Goal: Communication & Community: Answer question/provide support

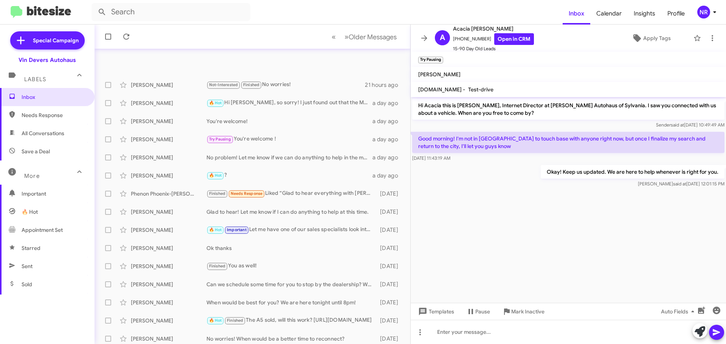
scroll to position [95, 0]
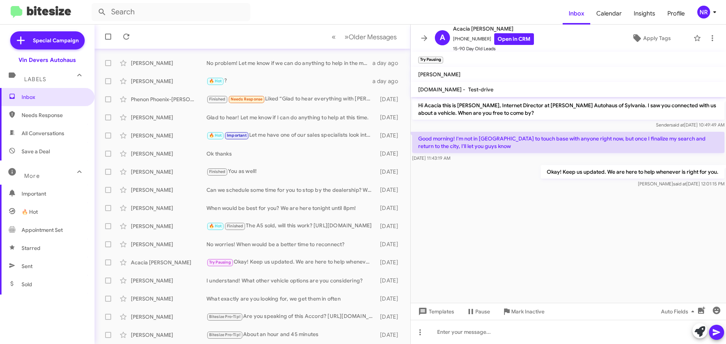
click at [262, 28] on mat-toolbar-row "« Previous » Next Older Messages" at bounding box center [253, 37] width 316 height 24
click at [495, 214] on cdk-virtual-scroll-viewport "Hi Acacia this is Nik Riehle, Internet Director at Vin Devers Autohaus of Sylva…" at bounding box center [568, 200] width 315 height 206
drag, startPoint x: 525, startPoint y: 251, endPoint x: 521, endPoint y: 251, distance: 4.2
click at [525, 251] on cdk-virtual-scroll-viewport "Hi Acacia this is Nik Riehle, Internet Director at Vin Devers Autohaus of Sylva…" at bounding box center [568, 200] width 315 height 206
click at [246, 31] on mat-toolbar-row "« Previous » Next Older Messages" at bounding box center [253, 37] width 316 height 24
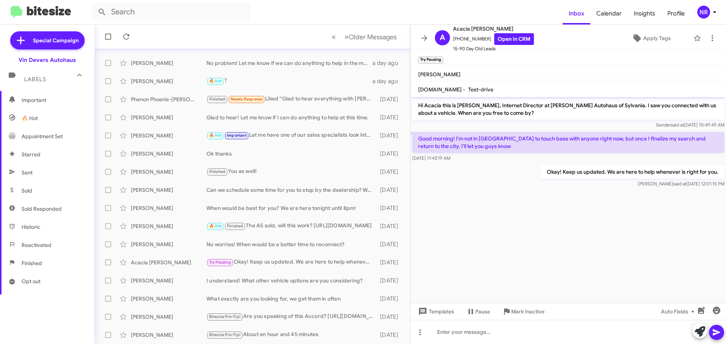
scroll to position [150, 0]
click at [43, 111] on span "Sent" at bounding box center [47, 116] width 95 height 18
type input "in:sent"
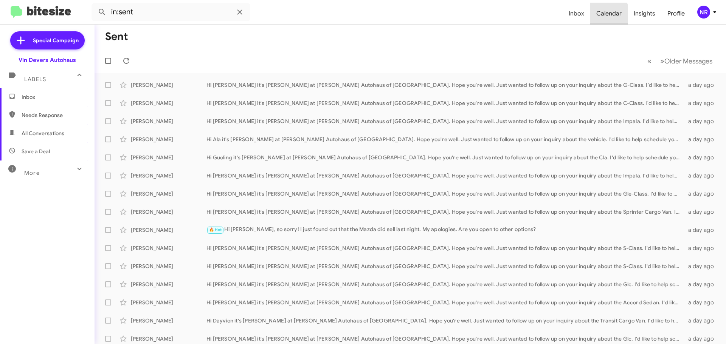
click at [600, 16] on span "Calendar" at bounding box center [608, 14] width 37 height 22
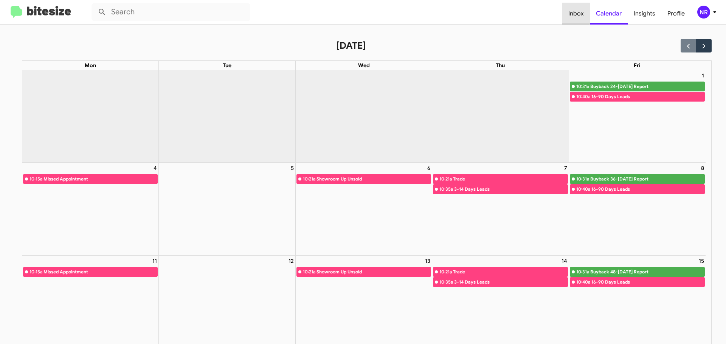
click at [574, 10] on span "Inbox" at bounding box center [576, 14] width 28 height 22
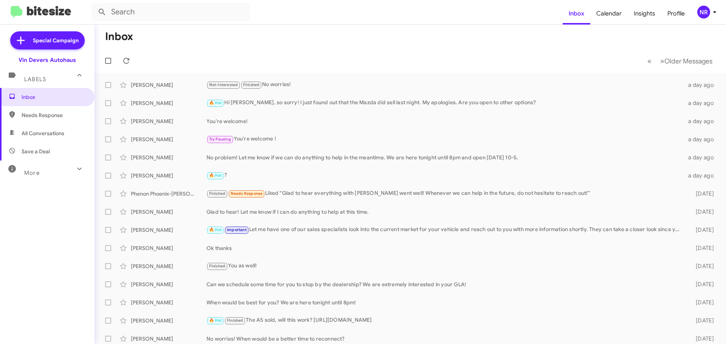
click at [37, 181] on div "Inbox Needs Response All Conversations Save a Deal More Important 🔥 Hot Appoint…" at bounding box center [47, 191] width 95 height 207
click at [37, 176] on span "More" at bounding box center [31, 173] width 15 height 7
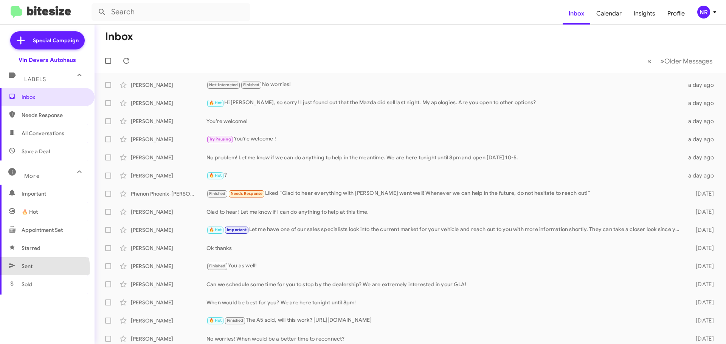
click at [38, 269] on span "Sent" at bounding box center [47, 266] width 95 height 18
type input "in:sent"
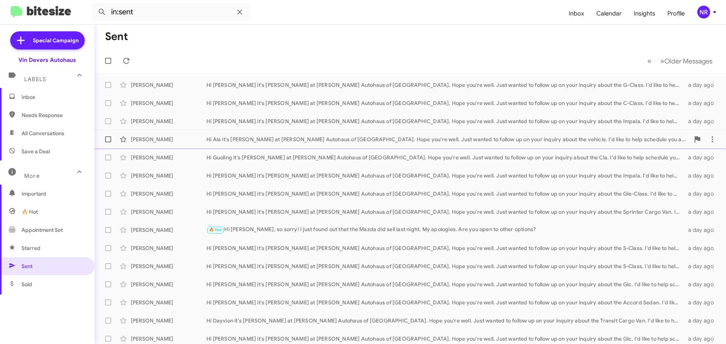
click at [167, 137] on div "[PERSON_NAME]" at bounding box center [169, 140] width 76 height 8
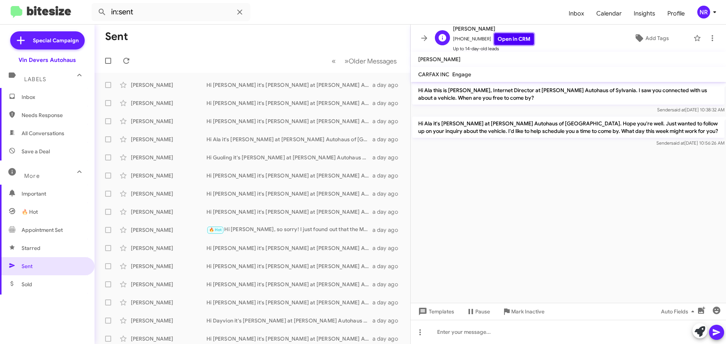
click at [510, 42] on link "Open in CRM" at bounding box center [514, 39] width 40 height 12
click at [428, 37] on icon at bounding box center [424, 38] width 9 height 9
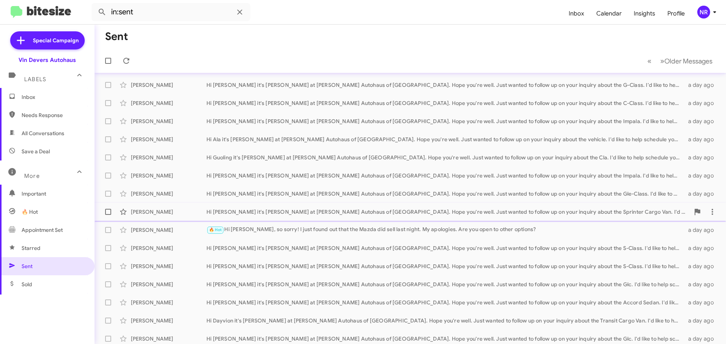
scroll to position [95, 0]
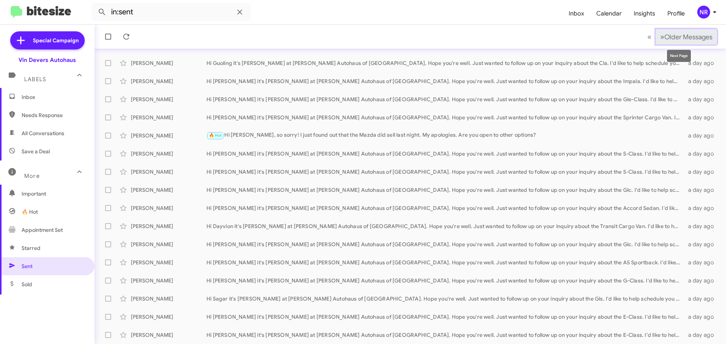
click at [660, 36] on span "»" at bounding box center [662, 36] width 4 height 9
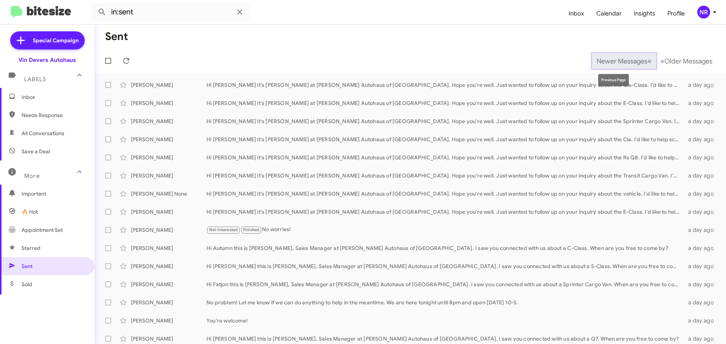
click at [647, 61] on span "«" at bounding box center [649, 60] width 4 height 9
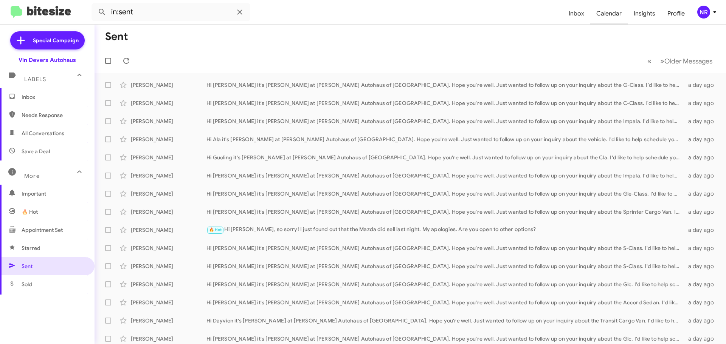
click at [612, 19] on span "Calendar" at bounding box center [608, 14] width 37 height 22
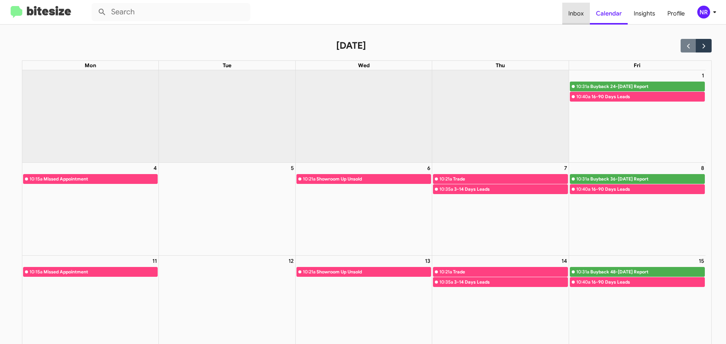
click at [579, 16] on span "Inbox" at bounding box center [576, 14] width 28 height 22
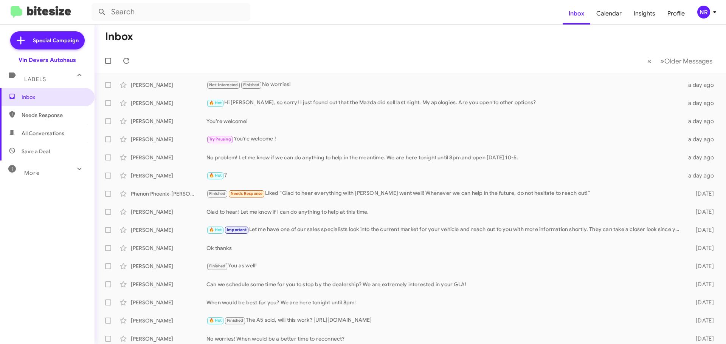
click at [26, 171] on span "More" at bounding box center [31, 173] width 15 height 7
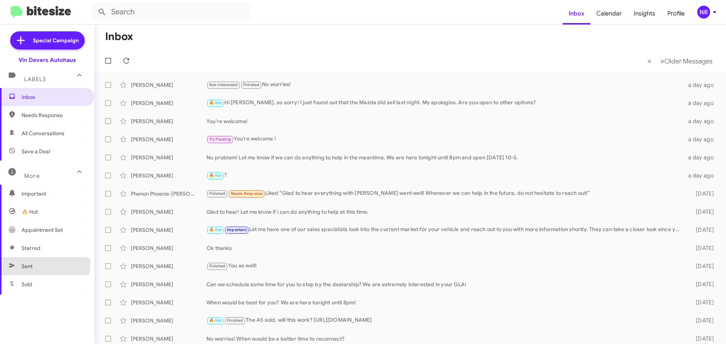
click at [30, 263] on span "Sent" at bounding box center [27, 267] width 11 height 8
type input "in:sent"
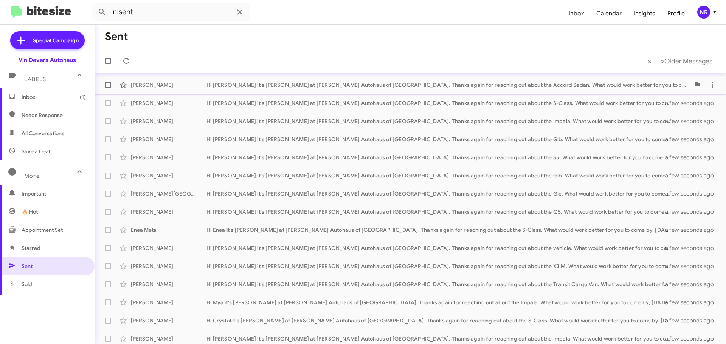
scroll to position [95, 0]
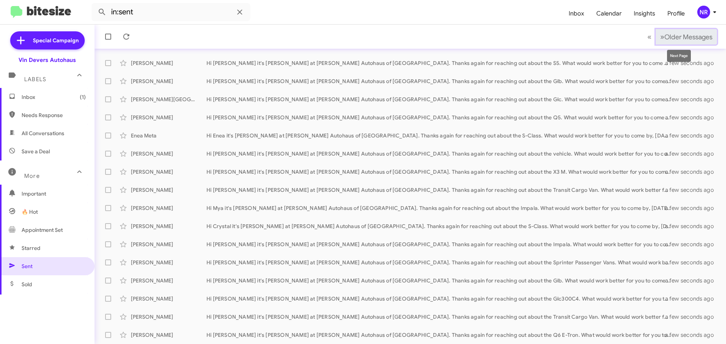
click at [660, 40] on span "»" at bounding box center [662, 36] width 4 height 9
click at [660, 37] on span "»" at bounding box center [662, 36] width 4 height 9
click at [660, 38] on span "»" at bounding box center [662, 36] width 4 height 9
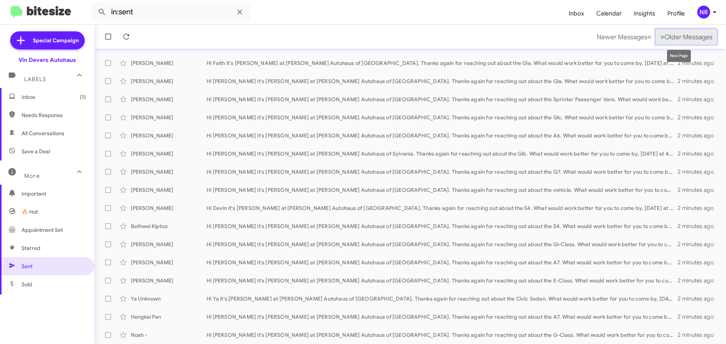
click at [660, 37] on span "»" at bounding box center [662, 36] width 4 height 9
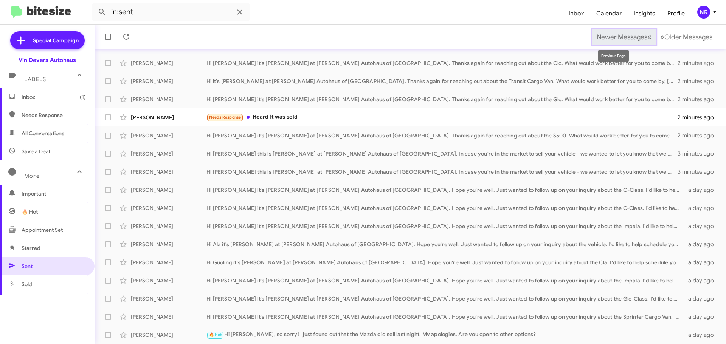
click at [647, 37] on span "«" at bounding box center [649, 36] width 4 height 9
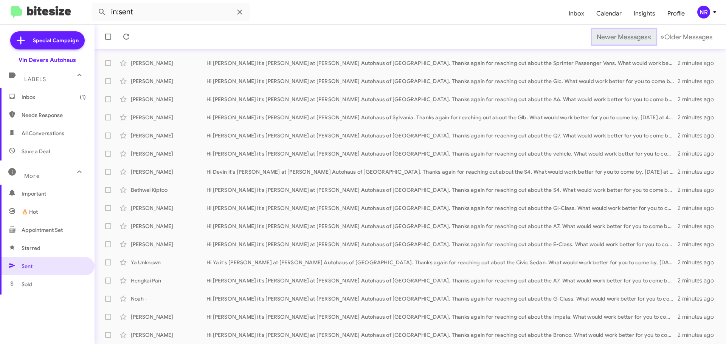
click at [647, 37] on span "«" at bounding box center [649, 36] width 4 height 9
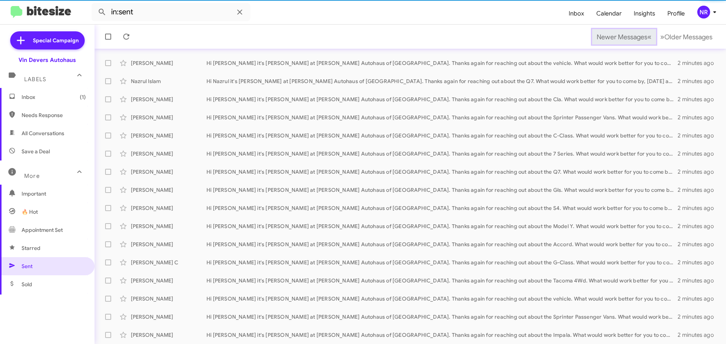
click at [647, 37] on span "«" at bounding box center [649, 36] width 4 height 9
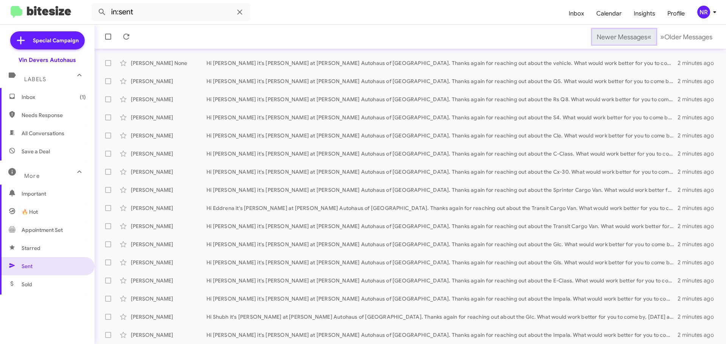
click at [647, 37] on span "«" at bounding box center [649, 36] width 4 height 9
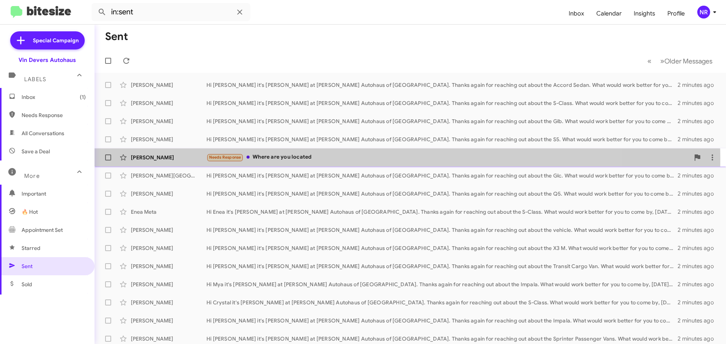
click at [335, 159] on div "Needs Response Where are you located" at bounding box center [447, 157] width 483 height 9
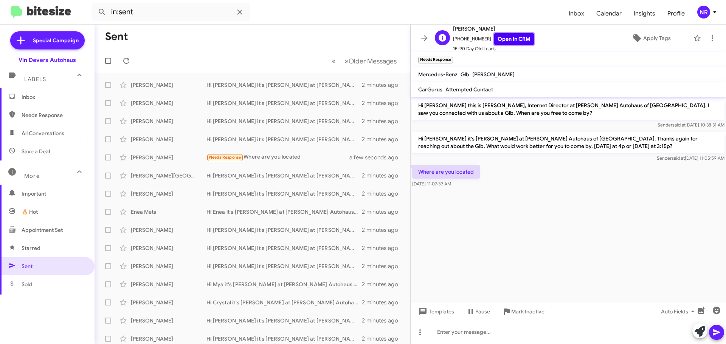
click at [503, 37] on link "Open in CRM" at bounding box center [514, 39] width 40 height 12
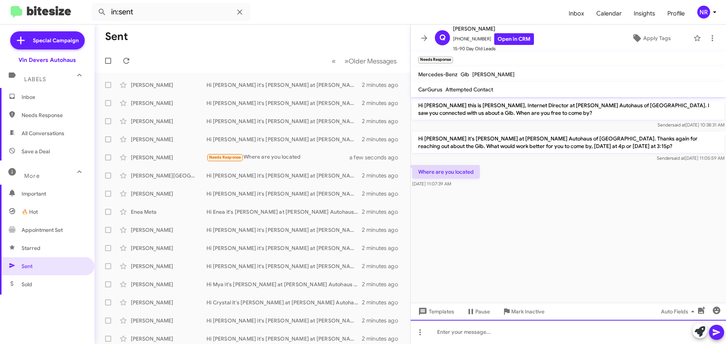
click at [497, 331] on div at bounding box center [568, 332] width 315 height 24
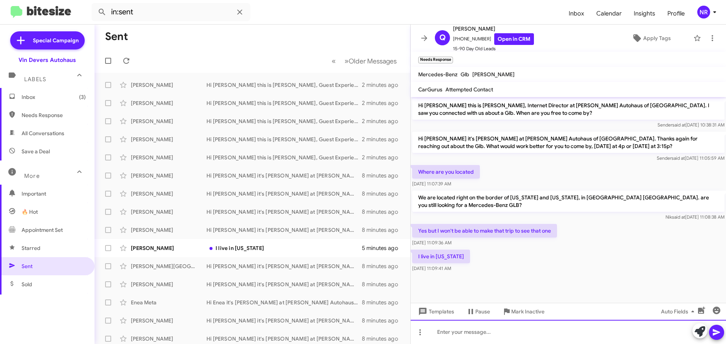
click at [586, 327] on div at bounding box center [568, 332] width 315 height 24
click at [479, 333] on div at bounding box center [568, 332] width 315 height 24
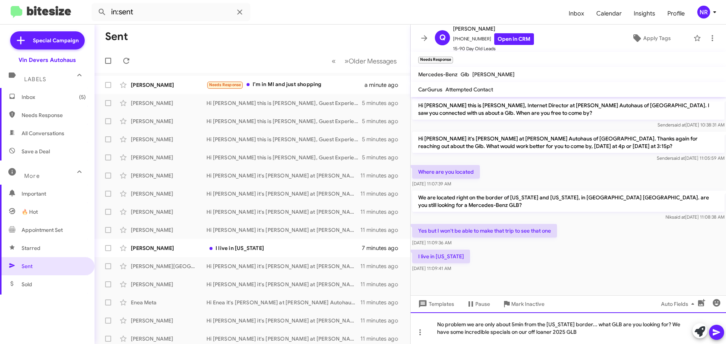
click at [524, 332] on div "No problem we are only about 5min from the [US_STATE] border... what GLB are yo…" at bounding box center [568, 329] width 315 height 32
click at [600, 333] on div "No problem we are only about 5min from the [US_STATE] border... what GLB are yo…" at bounding box center [568, 329] width 315 height 32
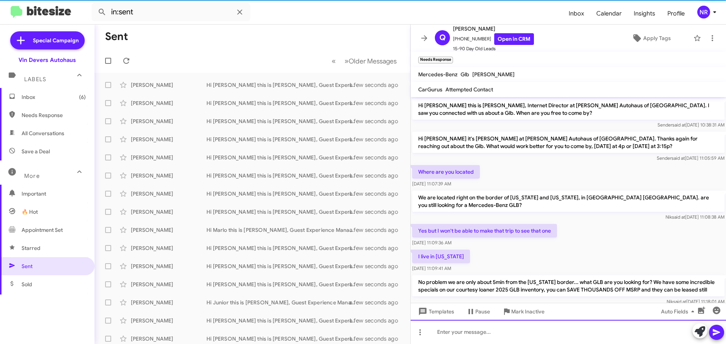
scroll to position [10, 0]
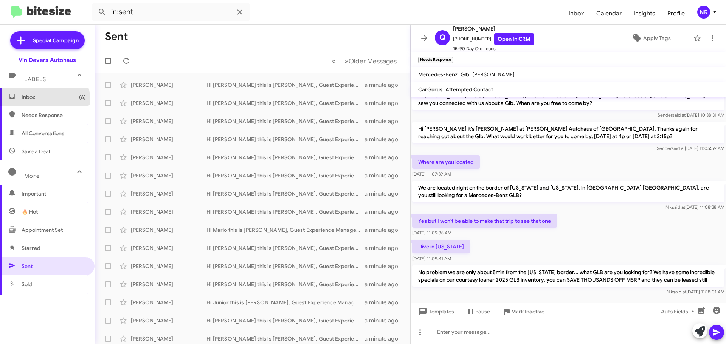
click at [29, 102] on span "Inbox (6)" at bounding box center [47, 97] width 95 height 18
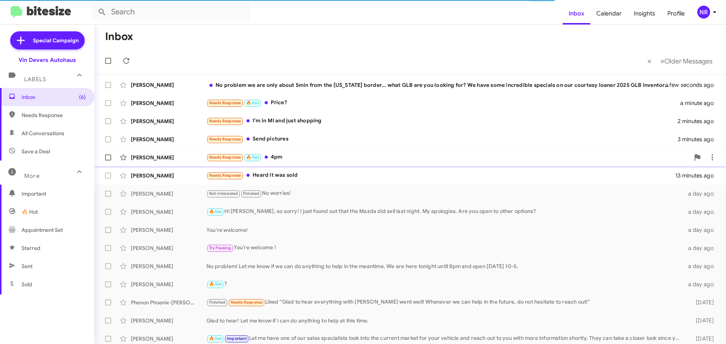
click at [292, 161] on div "Needs Response 🔥 Hot 4pm" at bounding box center [447, 157] width 483 height 9
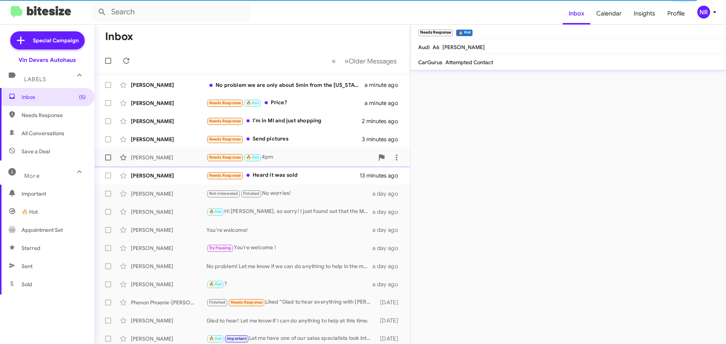
click at [299, 161] on div "Needs Response 🔥 Hot 4pm" at bounding box center [289, 157] width 167 height 9
click at [315, 136] on div "Needs Response Send pictures" at bounding box center [289, 139] width 167 height 9
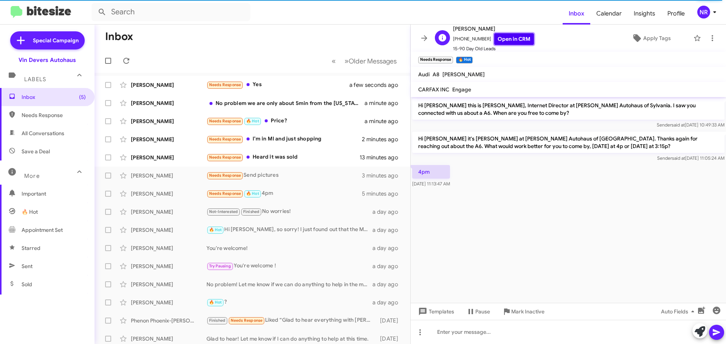
click at [504, 40] on link "Open in CRM" at bounding box center [514, 39] width 40 height 12
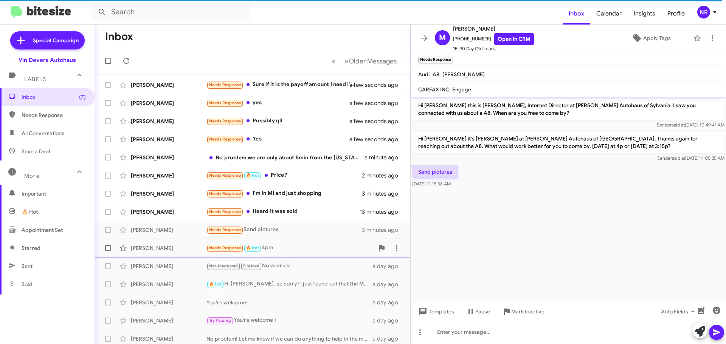
click at [284, 246] on div "Needs Response 🔥 Hot 4pm" at bounding box center [289, 248] width 167 height 9
click at [294, 249] on div "Needs Response 🔥 Hot 4pm" at bounding box center [289, 248] width 167 height 9
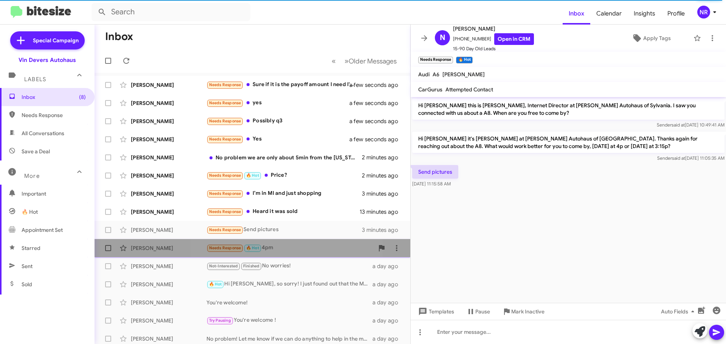
click at [294, 249] on div "Needs Response 🔥 Hot 4pm" at bounding box center [289, 248] width 167 height 9
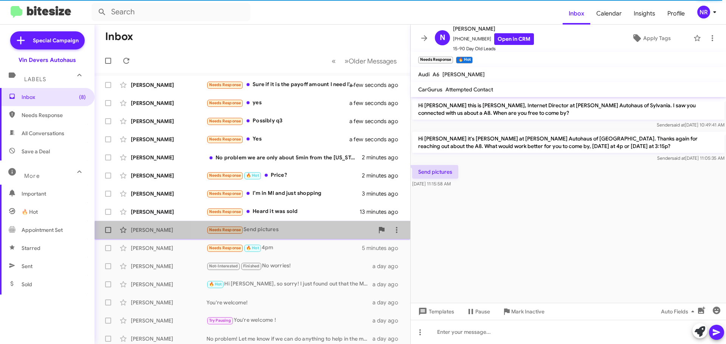
click at [299, 236] on div "[PERSON_NAME] Needs Response Send pictures 3 minutes ago" at bounding box center [253, 230] width 304 height 15
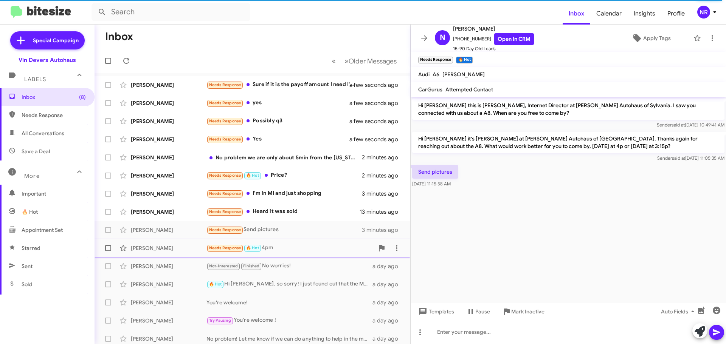
click at [292, 251] on div "Needs Response 🔥 Hot 4pm" at bounding box center [289, 248] width 167 height 9
click at [504, 42] on link "Open in CRM" at bounding box center [514, 39] width 40 height 12
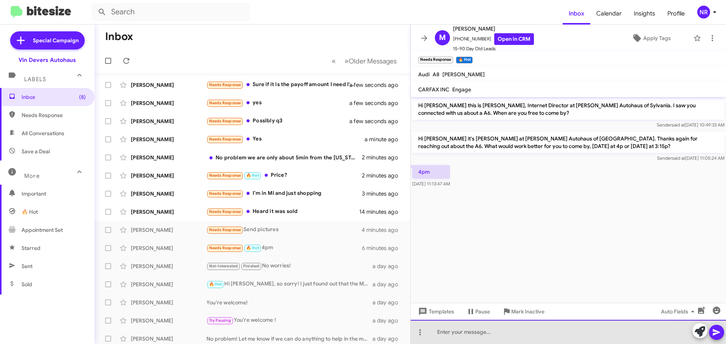
click at [508, 327] on div at bounding box center [568, 332] width 315 height 24
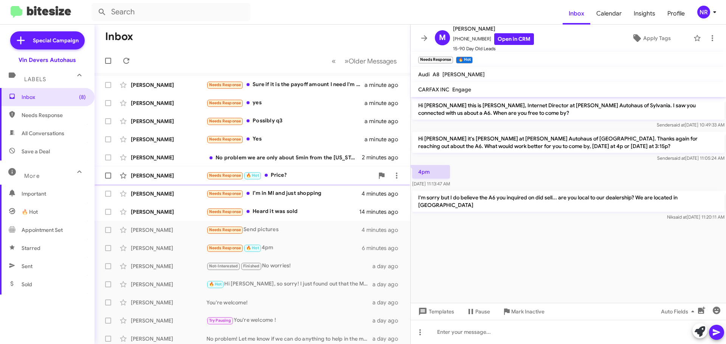
click at [313, 173] on div "Needs Response 🔥 Hot Price?" at bounding box center [289, 175] width 167 height 9
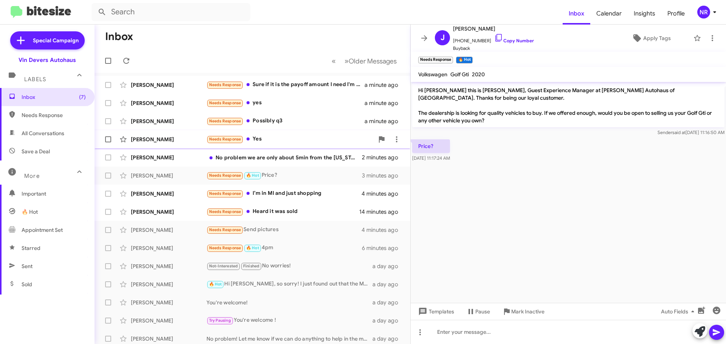
click at [293, 139] on div "Needs Response Yes" at bounding box center [289, 139] width 167 height 9
click at [296, 121] on div "Needs Response Possibly q3" at bounding box center [289, 121] width 167 height 9
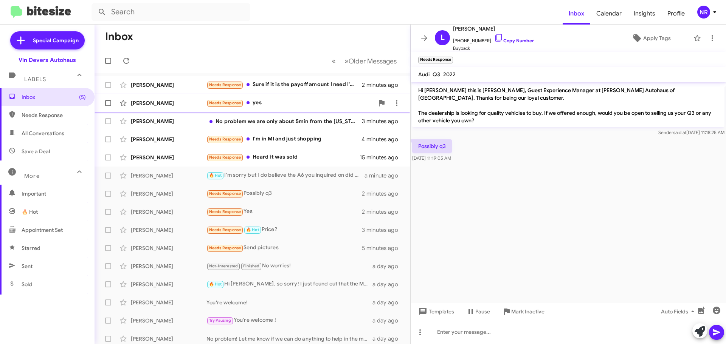
click at [309, 105] on div "Needs Response yes" at bounding box center [289, 103] width 167 height 9
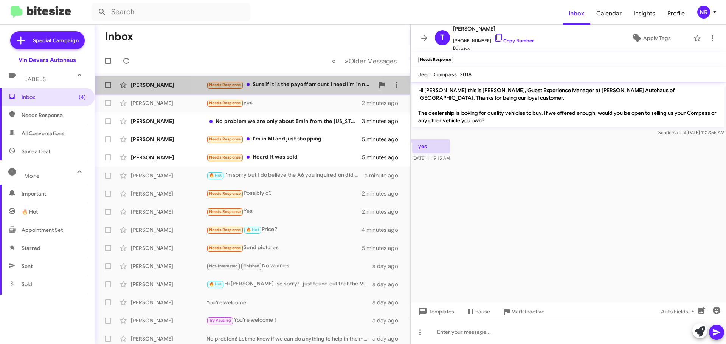
click at [287, 88] on div "Needs Response Sure if it is the payoff amount I need I'm in no rush or no hurr…" at bounding box center [289, 85] width 167 height 9
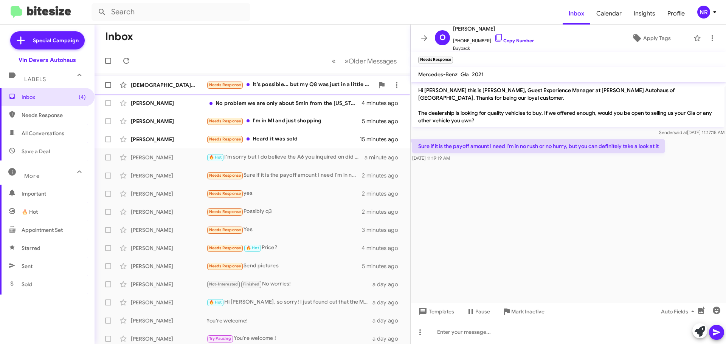
click at [298, 87] on div "Needs Response It's possible... but my Q8 was just in a little fender [PERSON_N…" at bounding box center [289, 85] width 167 height 9
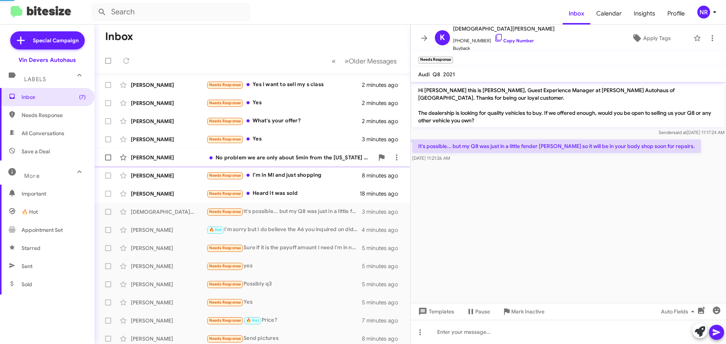
click at [316, 158] on div "No problem we are only about 5min from the [US_STATE] border... what GLB are yo…" at bounding box center [289, 158] width 167 height 8
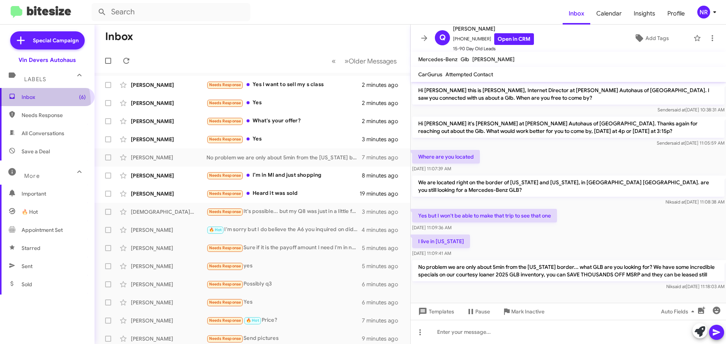
click at [38, 102] on span "Inbox (6)" at bounding box center [47, 97] width 95 height 18
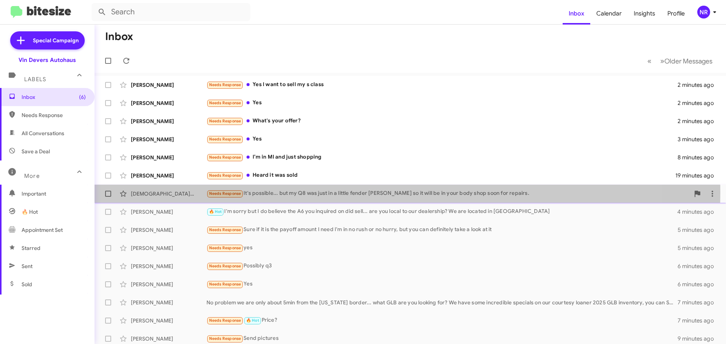
click at [355, 192] on div "Needs Response It's possible... but my Q8 was just in a little fender [PERSON_N…" at bounding box center [447, 193] width 483 height 9
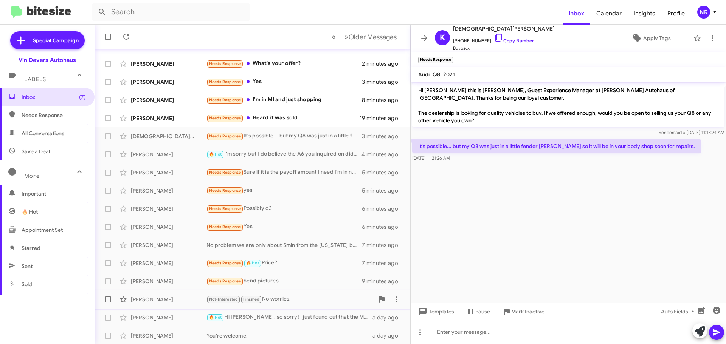
scroll to position [95, 0]
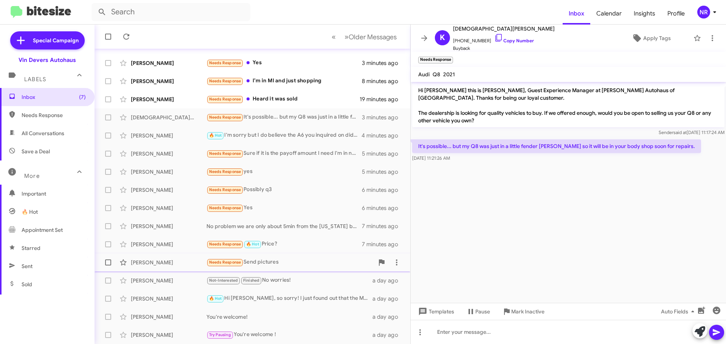
click at [297, 260] on div "Needs Response Send pictures" at bounding box center [289, 262] width 167 height 9
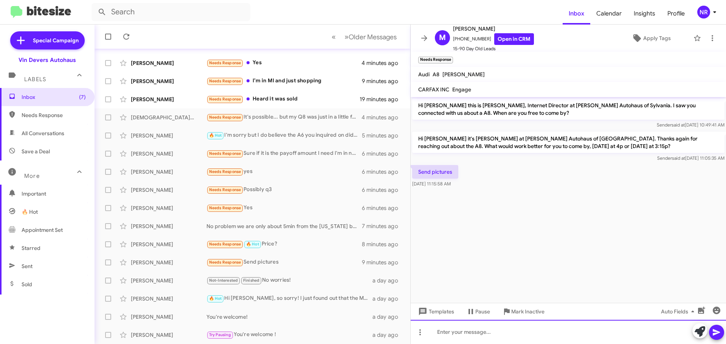
click at [510, 328] on div at bounding box center [568, 332] width 315 height 24
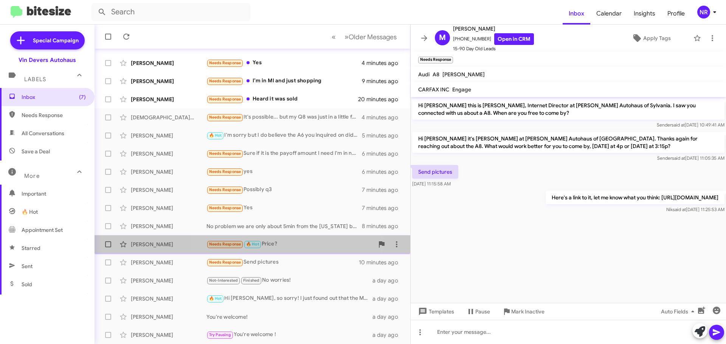
click at [295, 246] on div "Needs Response 🔥 Hot Price?" at bounding box center [289, 244] width 167 height 9
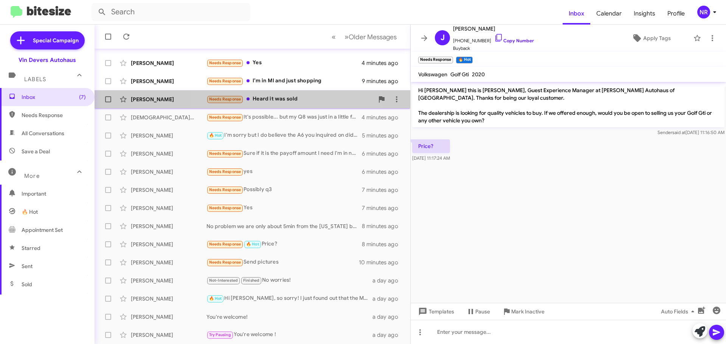
click at [294, 98] on div "Needs Response Heard it was sold" at bounding box center [289, 99] width 167 height 9
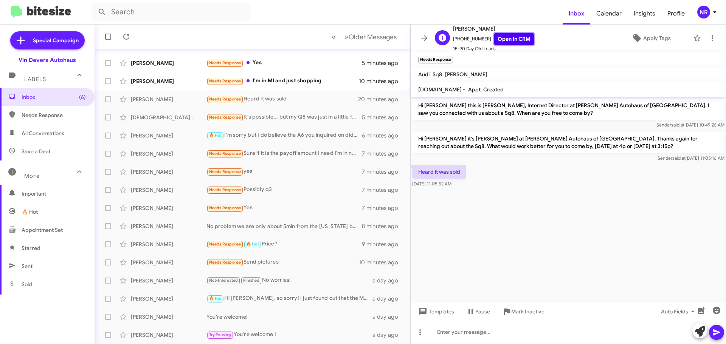
click at [504, 40] on link "Open in CRM" at bounding box center [514, 39] width 40 height 12
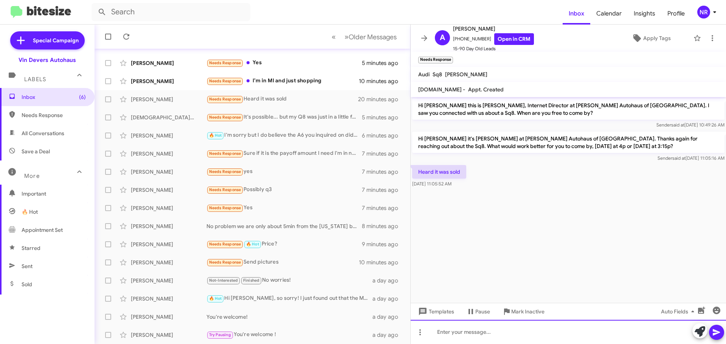
click at [488, 327] on div at bounding box center [568, 332] width 315 height 24
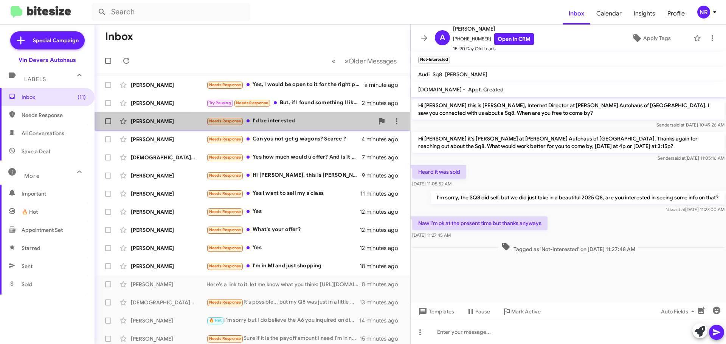
click at [301, 118] on div "Needs Response I'd be interested" at bounding box center [289, 121] width 167 height 9
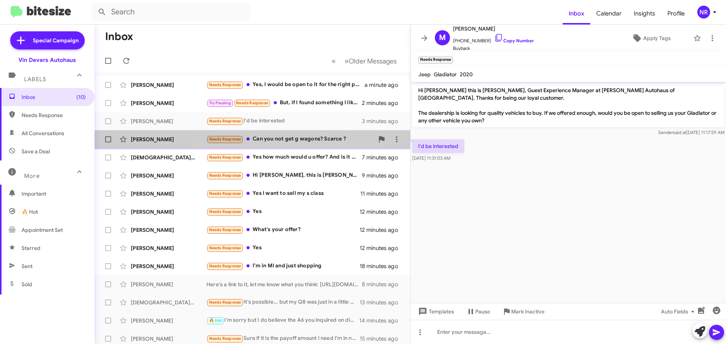
click at [288, 141] on div "Needs Response Can you not get g wagons? Scarce ?" at bounding box center [289, 139] width 167 height 9
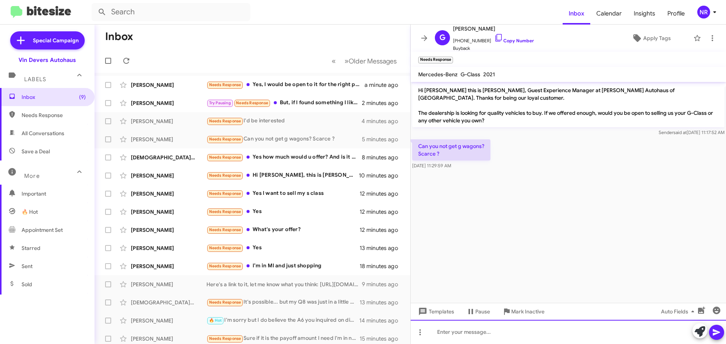
click at [498, 326] on div at bounding box center [568, 332] width 315 height 24
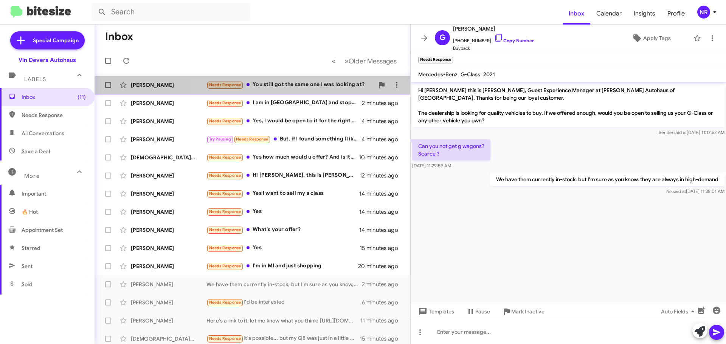
click at [314, 84] on div "Needs Response You still got the same one I was looking at?" at bounding box center [289, 85] width 167 height 9
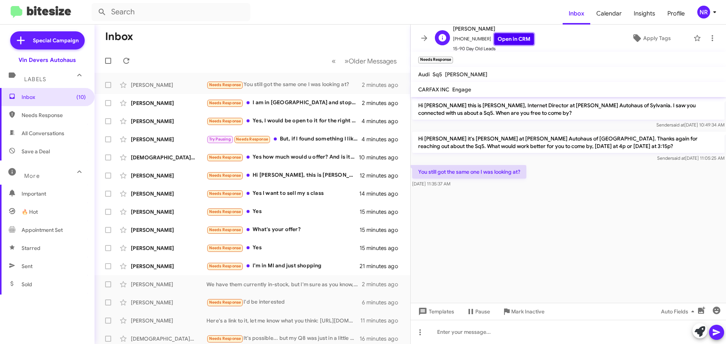
click at [508, 39] on link "Open in CRM" at bounding box center [514, 39] width 40 height 12
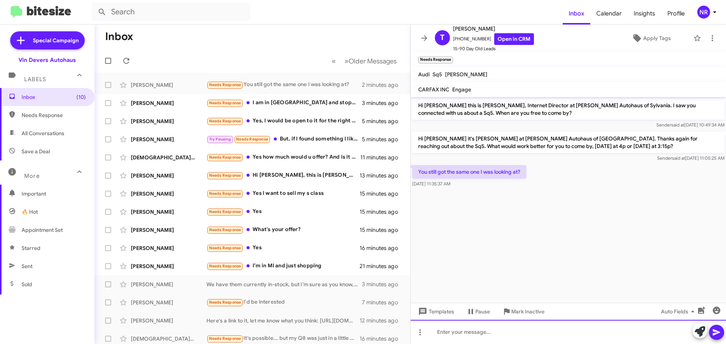
click at [473, 330] on div at bounding box center [568, 332] width 315 height 24
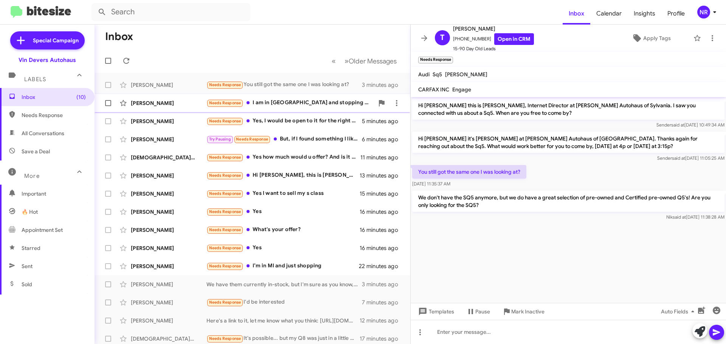
click at [301, 105] on div "Needs Response I am in [GEOGRAPHIC_DATA] and stopping by is not an option. The …" at bounding box center [289, 103] width 167 height 9
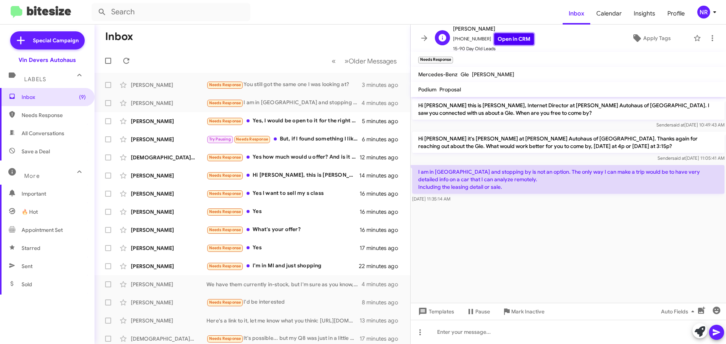
click at [504, 35] on link "Open in CRM" at bounding box center [514, 39] width 40 height 12
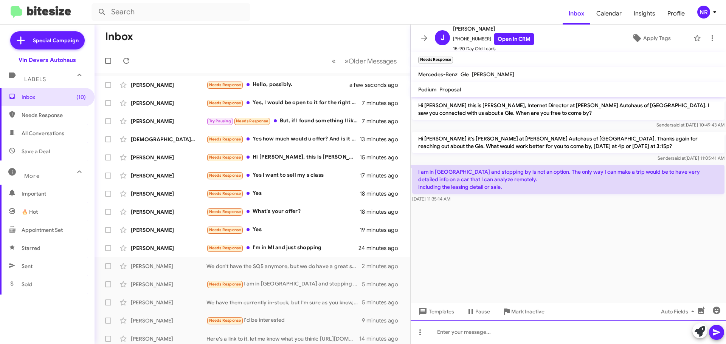
click at [530, 328] on div at bounding box center [568, 332] width 315 height 24
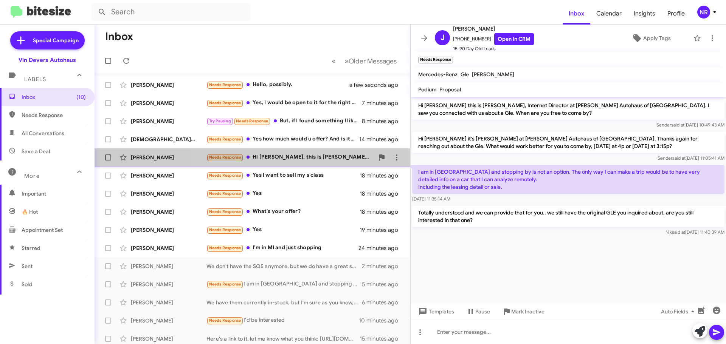
click at [321, 158] on div "Needs Response Hi [PERSON_NAME], this is [PERSON_NAME]'s daughter. You probably…" at bounding box center [289, 157] width 167 height 9
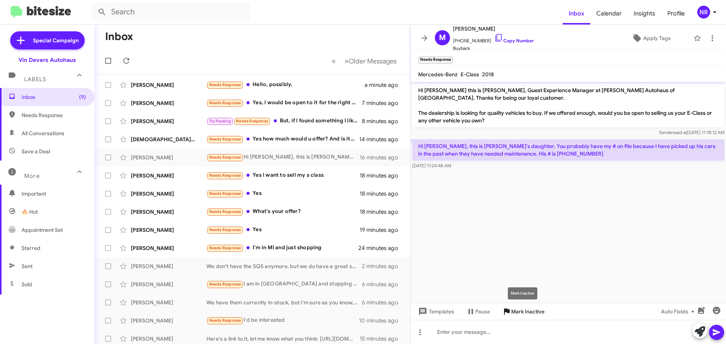
click at [524, 313] on span "Mark Inactive" at bounding box center [527, 312] width 33 height 14
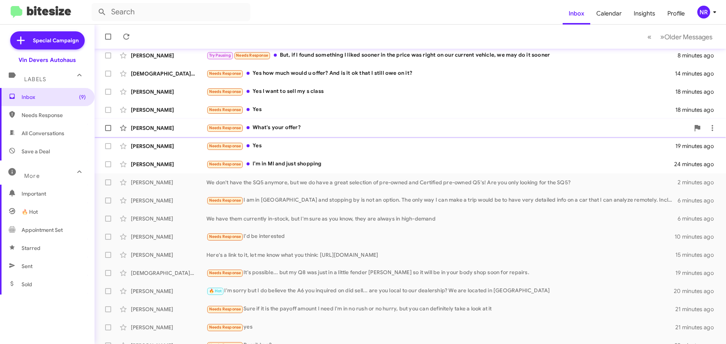
scroll to position [76, 0]
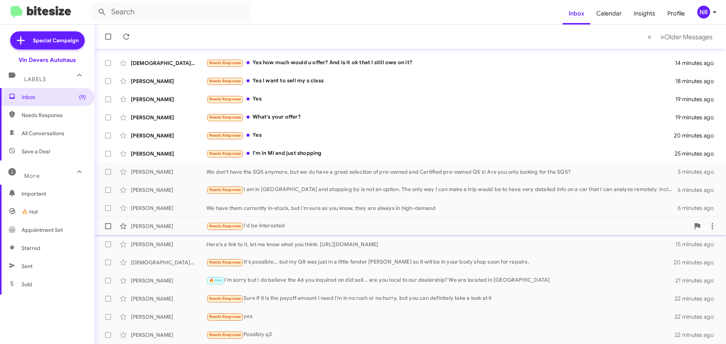
click at [435, 223] on div "Needs Response I'd be interested" at bounding box center [447, 226] width 483 height 9
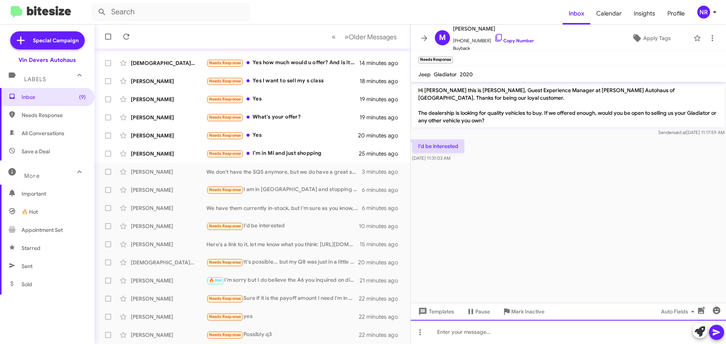
click at [486, 330] on div at bounding box center [568, 332] width 315 height 24
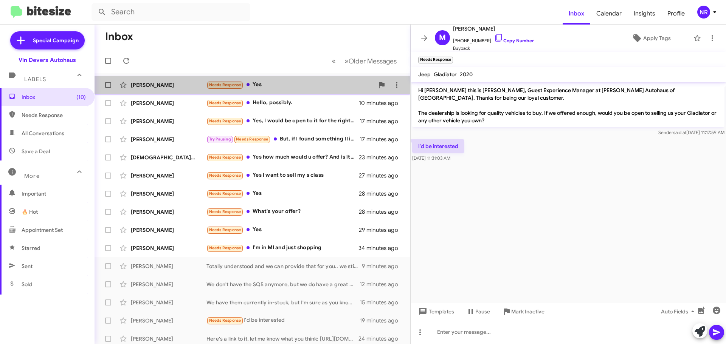
click at [313, 92] on div "[PERSON_NAME] Needs Response Yes a few seconds ago" at bounding box center [253, 84] width 304 height 15
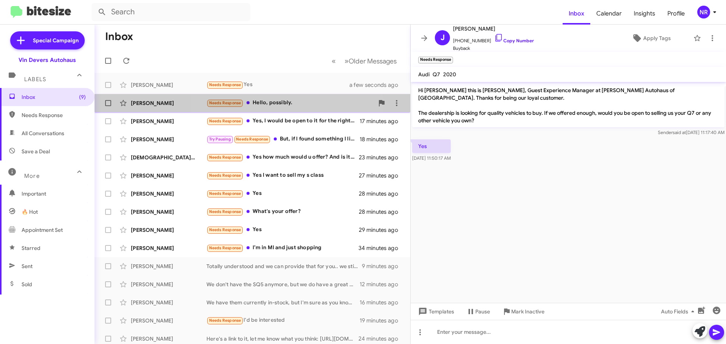
click at [296, 100] on div "Needs Response Hello, possibly." at bounding box center [289, 103] width 167 height 9
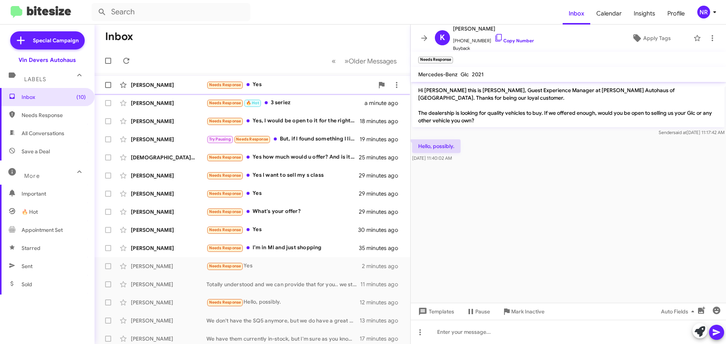
click at [298, 84] on div "Needs Response Yes" at bounding box center [289, 85] width 167 height 9
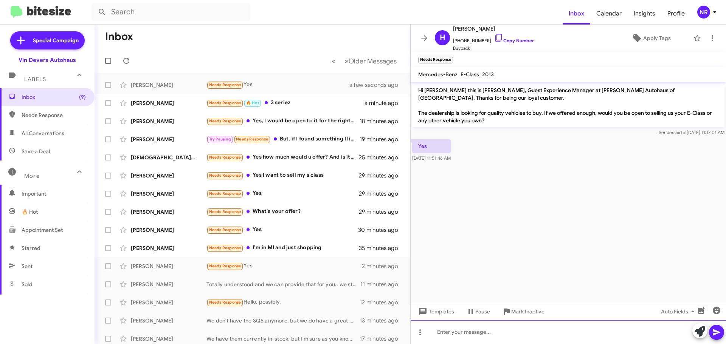
click at [485, 332] on div at bounding box center [568, 332] width 315 height 24
click at [485, 332] on div "Awesome! Are you looking to outright sell or trade it in towards something we h…" at bounding box center [568, 332] width 315 height 24
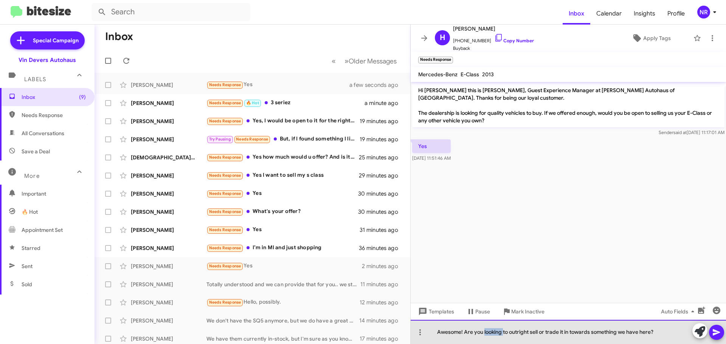
click at [485, 332] on div "Awesome! Are you looking to outright sell or trade it in towards something we h…" at bounding box center [568, 332] width 315 height 24
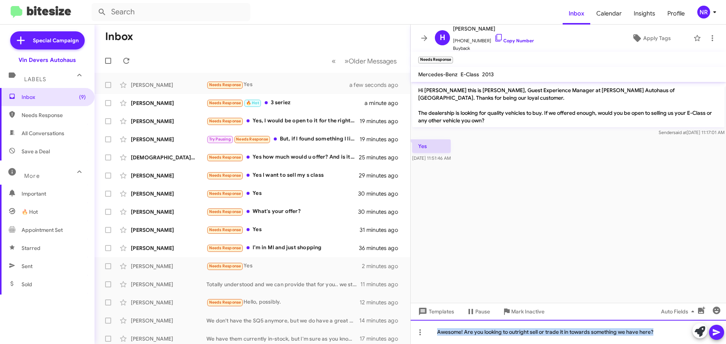
copy div "Awesome! Are you looking to outright sell or trade it in towards something we h…"
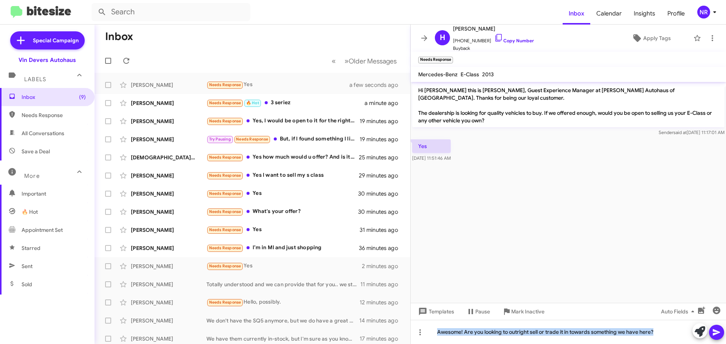
click at [717, 330] on icon at bounding box center [716, 332] width 9 height 9
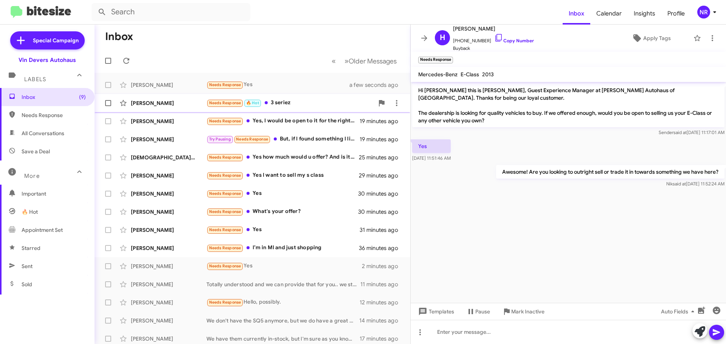
click at [302, 102] on div "Needs Response 🔥 Hot 3 seriez" at bounding box center [289, 103] width 167 height 9
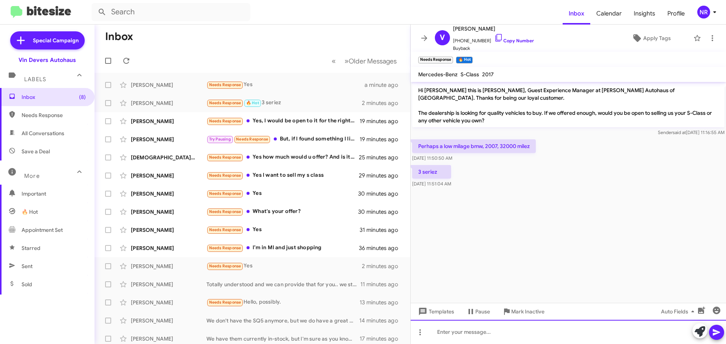
click at [474, 334] on div at bounding box center [568, 332] width 315 height 24
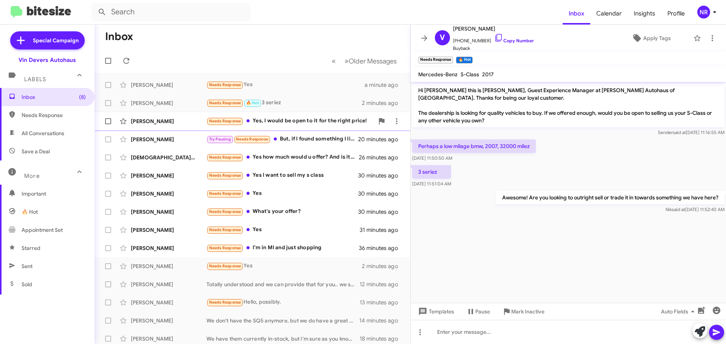
click at [289, 123] on div "Needs Response Yes, I would be open to it for the right price!" at bounding box center [289, 121] width 167 height 9
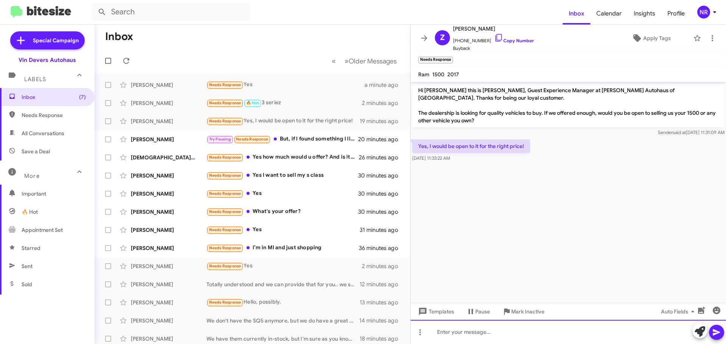
click at [483, 332] on div at bounding box center [568, 332] width 315 height 24
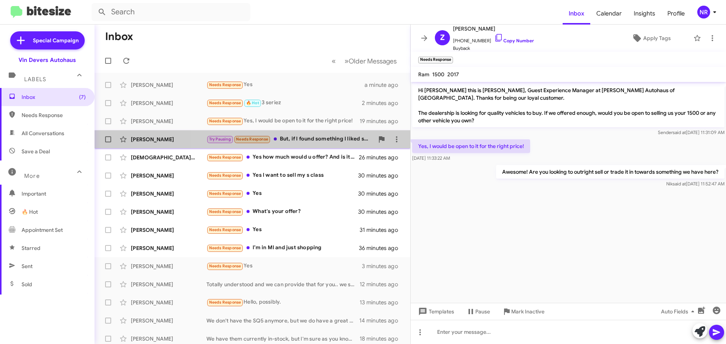
click at [327, 140] on div "Try Pausing Needs Response But, if I found something I liked sooner in the pric…" at bounding box center [289, 139] width 167 height 9
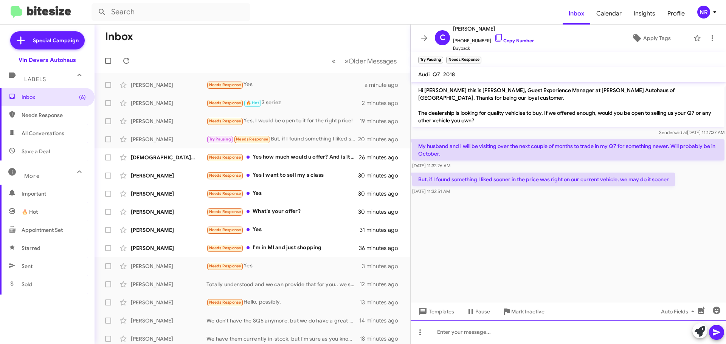
click at [556, 329] on div at bounding box center [568, 332] width 315 height 24
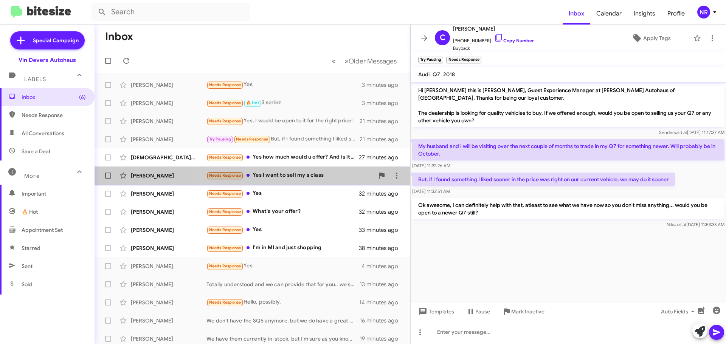
click at [292, 177] on div "Needs Response Yes I want to sell my s class" at bounding box center [289, 175] width 167 height 9
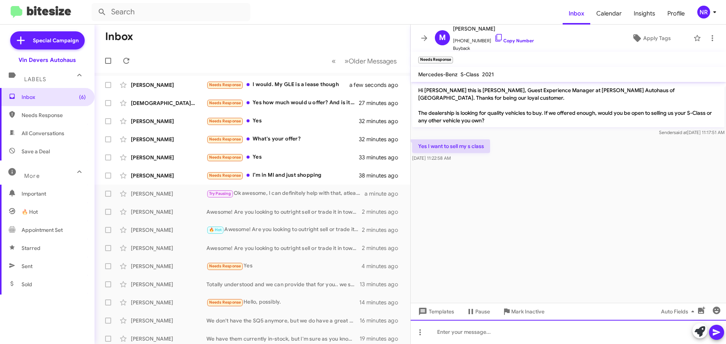
click at [466, 333] on div at bounding box center [568, 332] width 315 height 24
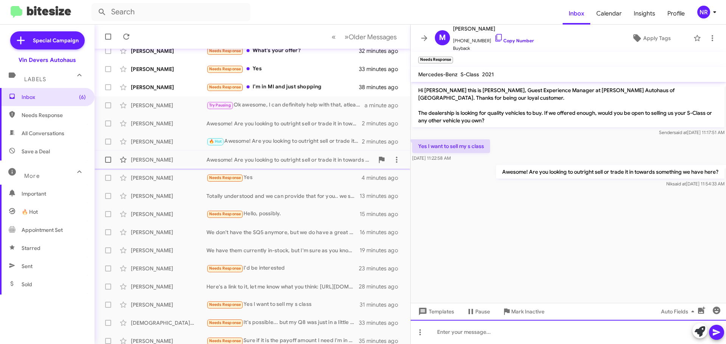
scroll to position [95, 0]
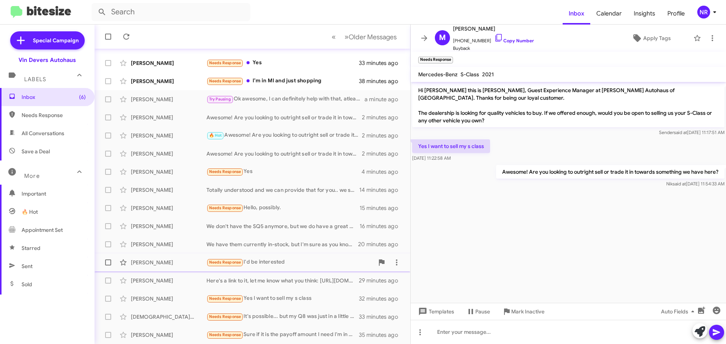
click at [298, 259] on div "Needs Response I'd be interested" at bounding box center [289, 262] width 167 height 9
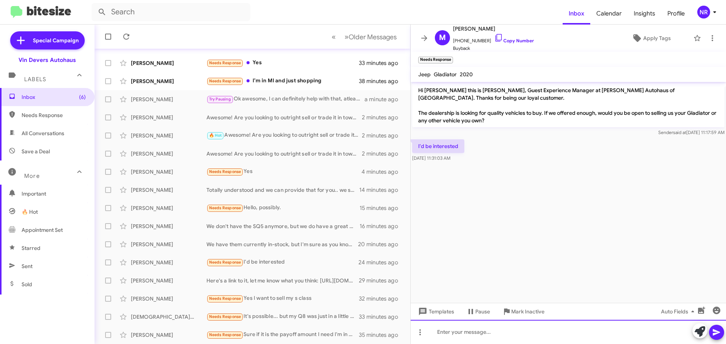
click at [492, 329] on div at bounding box center [568, 332] width 315 height 24
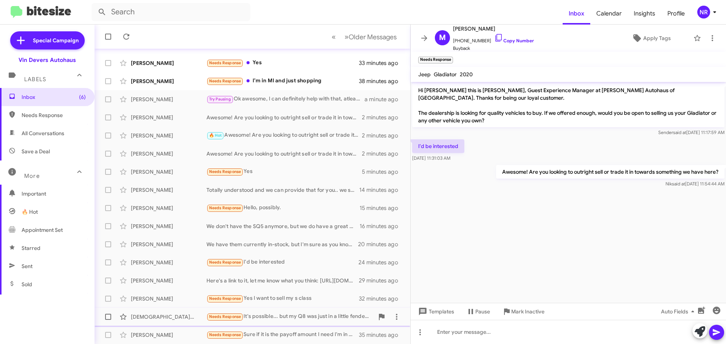
click at [315, 318] on div "Needs Response It's possible... but my Q8 was just in a little fender [PERSON_N…" at bounding box center [289, 317] width 167 height 9
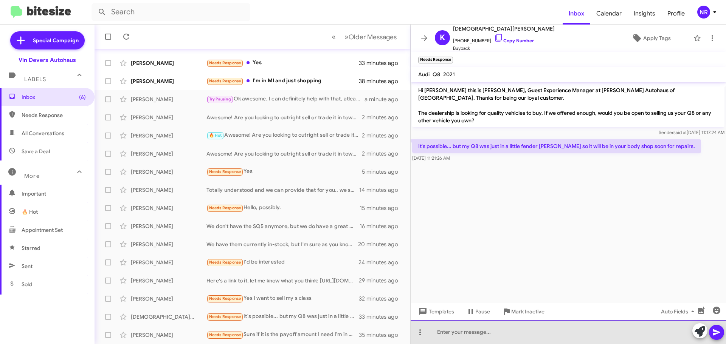
click at [491, 327] on div at bounding box center [568, 332] width 315 height 24
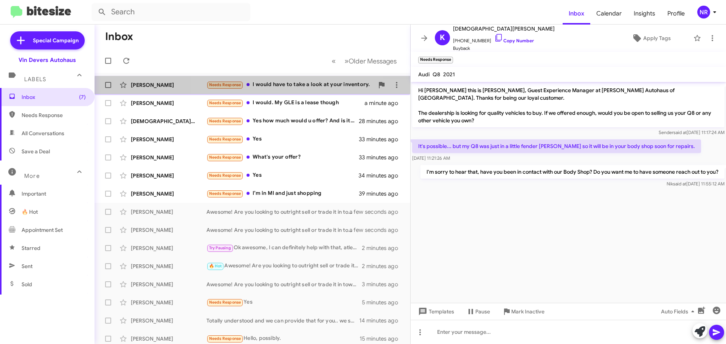
click at [298, 90] on div "[PERSON_NAME] Needs Response I would have to take a look at your inventory. a f…" at bounding box center [253, 84] width 304 height 15
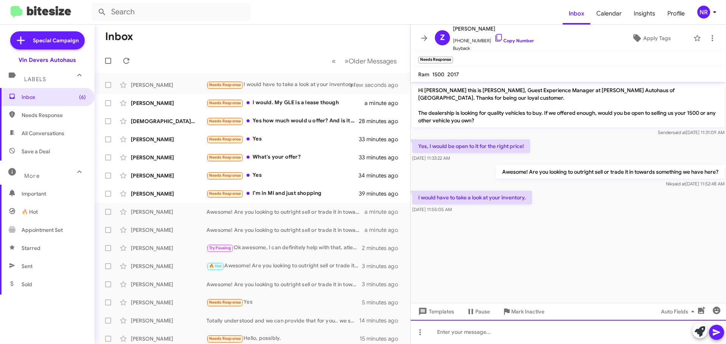
click at [491, 329] on div at bounding box center [568, 332] width 315 height 24
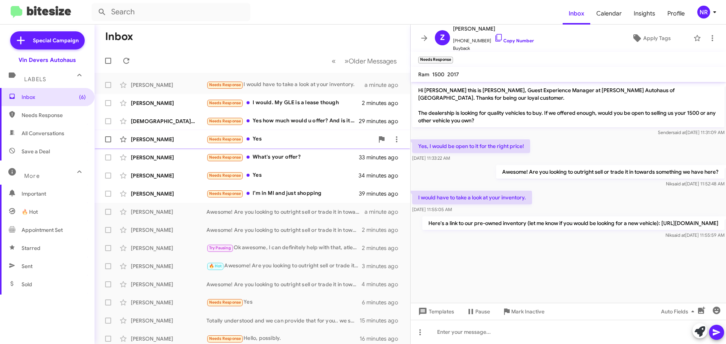
click at [304, 142] on div "Needs Response Yes" at bounding box center [289, 139] width 167 height 9
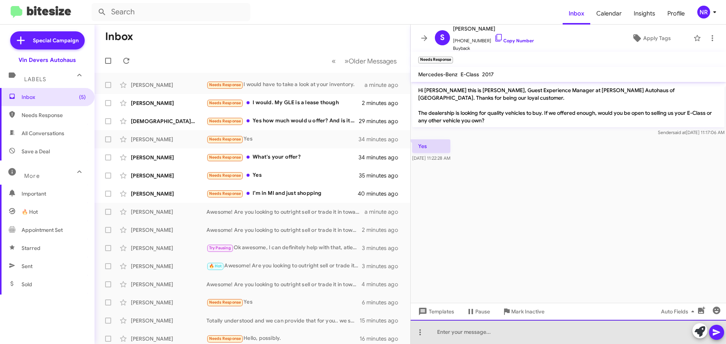
click at [512, 330] on div at bounding box center [568, 332] width 315 height 24
drag, startPoint x: 604, startPoint y: 332, endPoint x: 387, endPoint y: 313, distance: 217.4
click at [387, 313] on div "Inbox « Previous » Next Older Messages [PERSON_NAME] Needs Response I would hav…" at bounding box center [410, 185] width 631 height 320
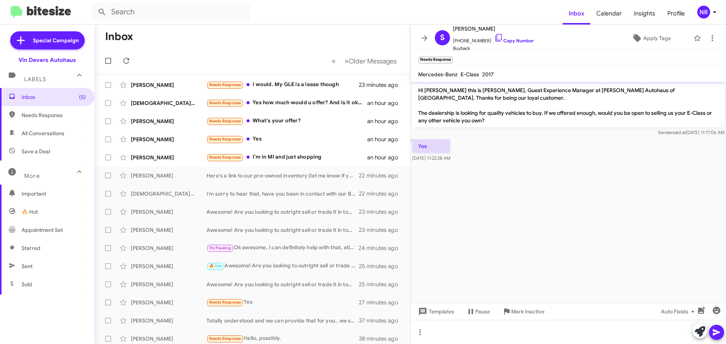
click at [263, 46] on mat-toolbar-row "Inbox" at bounding box center [253, 37] width 316 height 24
click at [252, 48] on mat-toolbar-row "Inbox" at bounding box center [253, 37] width 316 height 24
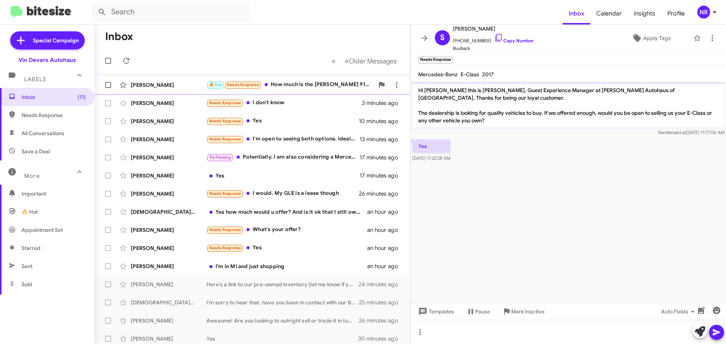
click at [310, 83] on div "🔥 Hot Needs Response How much is the [PERSON_NAME] 911 turbo in your lot" at bounding box center [289, 85] width 167 height 9
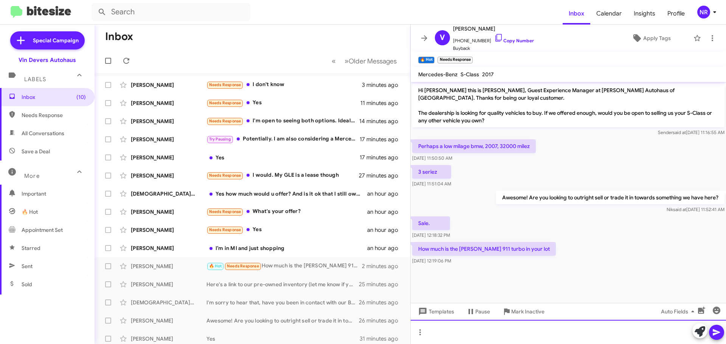
click at [525, 330] on div at bounding box center [568, 332] width 315 height 24
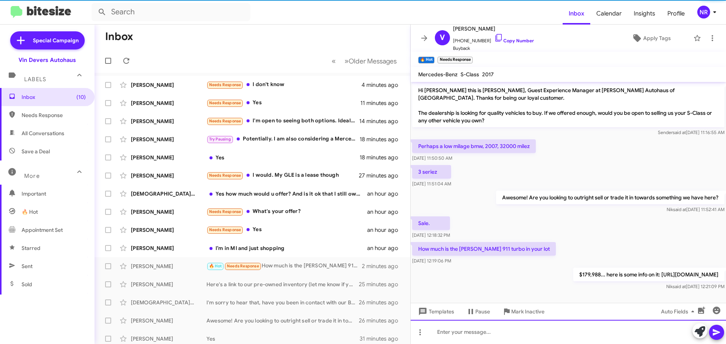
scroll to position [10, 0]
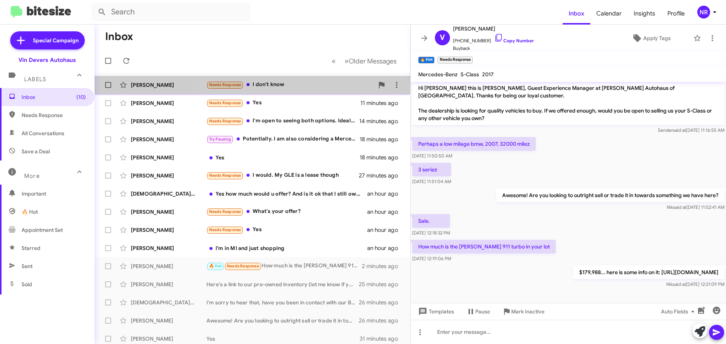
click at [293, 82] on div "Needs Response I don't know" at bounding box center [289, 85] width 167 height 9
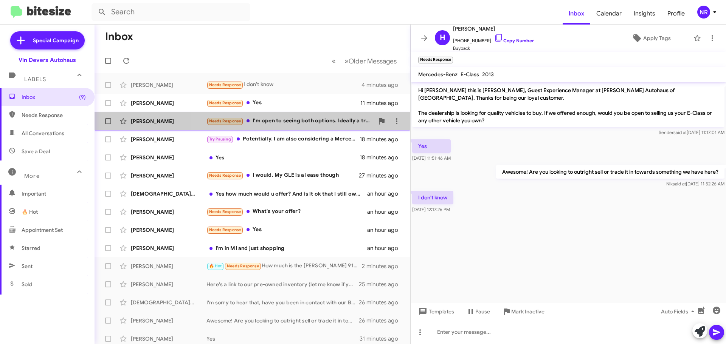
click at [315, 122] on div "Needs Response I'm open to seeing both options. Ideally a trade in so I can use…" at bounding box center [289, 121] width 167 height 9
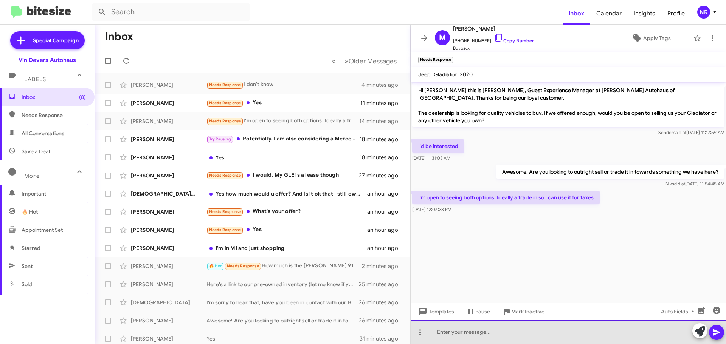
click at [524, 328] on div at bounding box center [568, 332] width 315 height 24
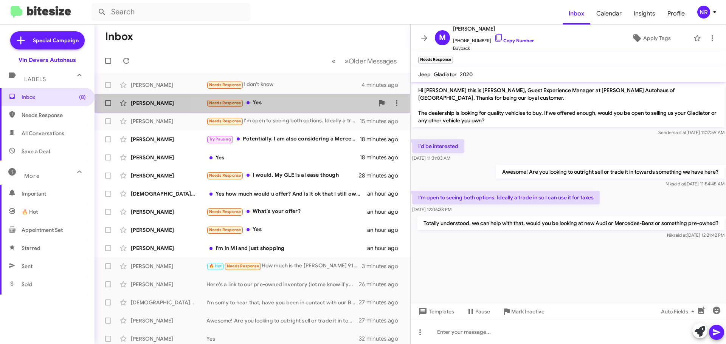
click at [304, 107] on div "Needs Response Yes" at bounding box center [289, 103] width 167 height 9
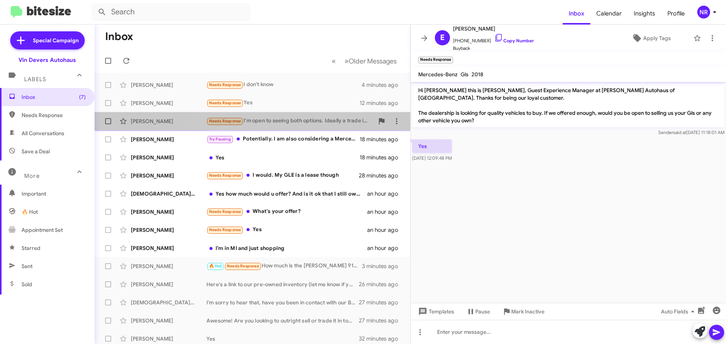
click at [294, 124] on div "Needs Response I'm open to seeing both options. Ideally a trade in so I can use…" at bounding box center [289, 121] width 167 height 9
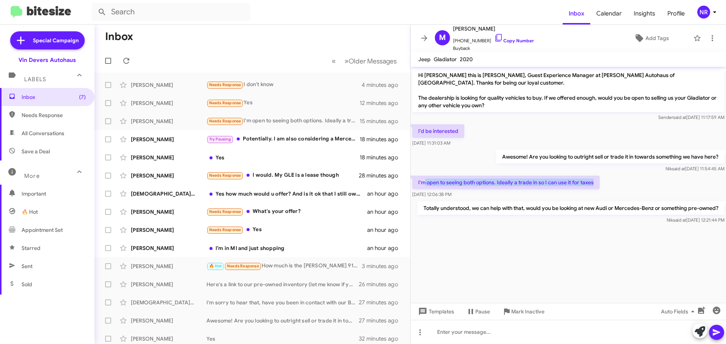
drag, startPoint x: 597, startPoint y: 184, endPoint x: 516, endPoint y: 164, distance: 82.6
click at [429, 187] on p "I'm open to seeing both options. Ideally a trade in so I can use it for taxes" at bounding box center [506, 183] width 188 height 14
click at [529, 162] on p "Awesome! Are you looking to outright sell or trade it in towards something we h…" at bounding box center [610, 157] width 228 height 14
click at [522, 158] on p "Awesome! Are you looking to outright sell or trade it in towards something we h…" at bounding box center [610, 157] width 228 height 14
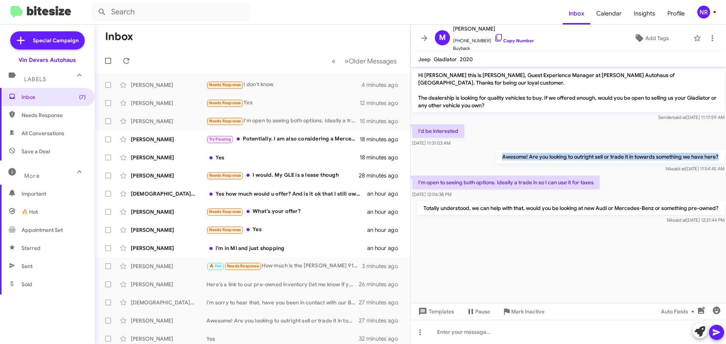
click at [522, 158] on p "Awesome! Are you looking to outright sell or trade it in towards something we h…" at bounding box center [610, 157] width 228 height 14
copy p "Awesome! Are you looking to outright sell or trade it in towards something we h…"
click at [287, 103] on div "Needs Response Yes" at bounding box center [289, 103] width 167 height 9
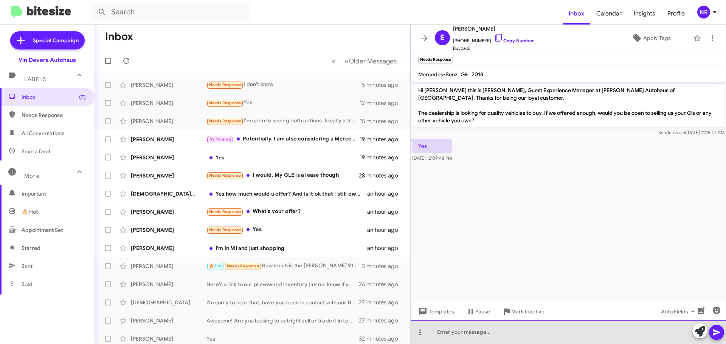
click at [467, 328] on div at bounding box center [568, 332] width 315 height 24
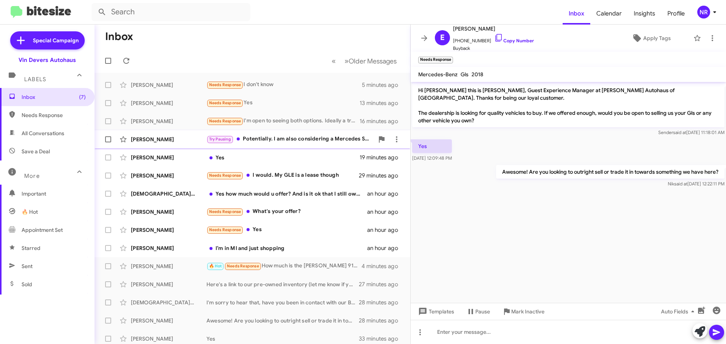
click at [301, 143] on div "Try Pausing Potentially. I am also considering a Mercedes SUV." at bounding box center [289, 139] width 167 height 9
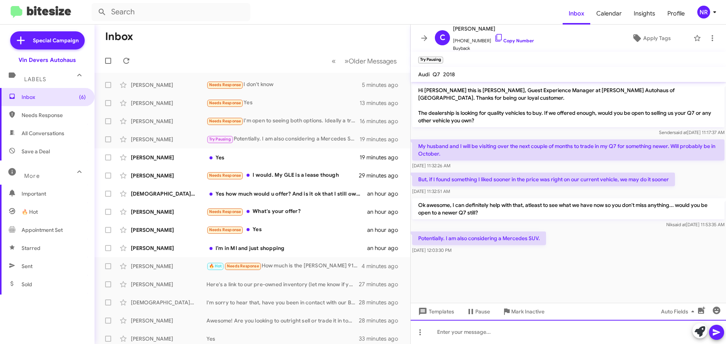
click at [499, 328] on div at bounding box center [568, 332] width 315 height 24
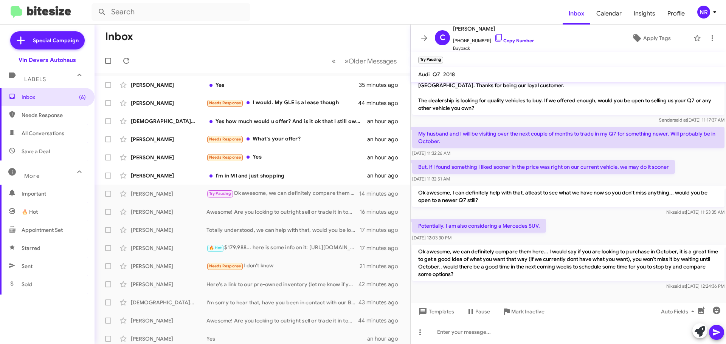
click at [552, 281] on p "Ok awesome, we can definitely compare them here... I would say if you are looki…" at bounding box center [568, 263] width 312 height 36
click at [316, 124] on div "Yes how much would u offer? And is it ok that I still owe on it?" at bounding box center [289, 122] width 167 height 8
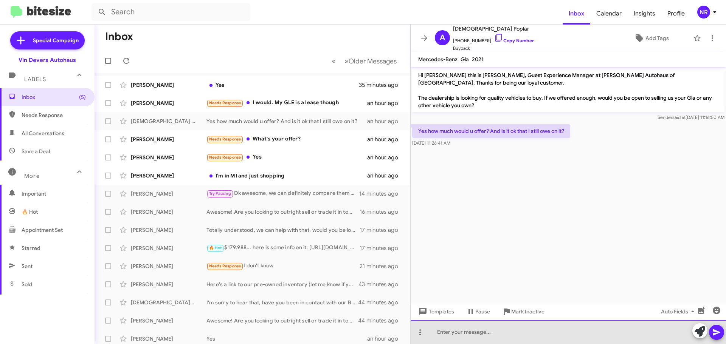
click at [457, 334] on div at bounding box center [568, 332] width 315 height 24
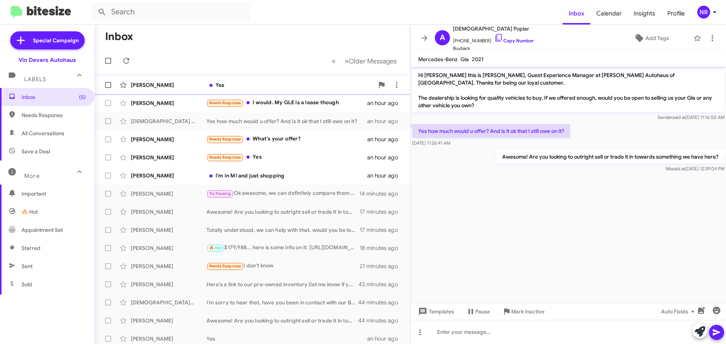
click at [264, 87] on div "Yes" at bounding box center [289, 85] width 167 height 8
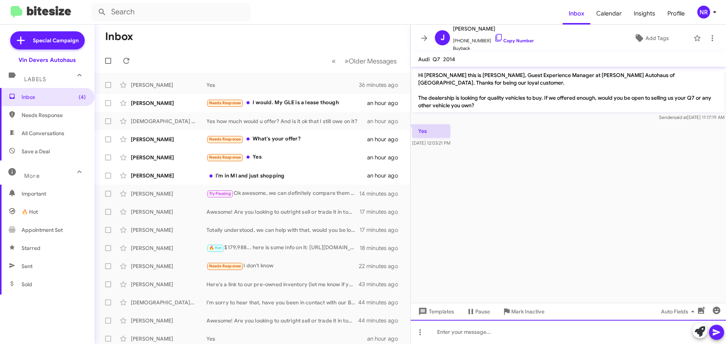
click at [509, 330] on div at bounding box center [568, 332] width 315 height 24
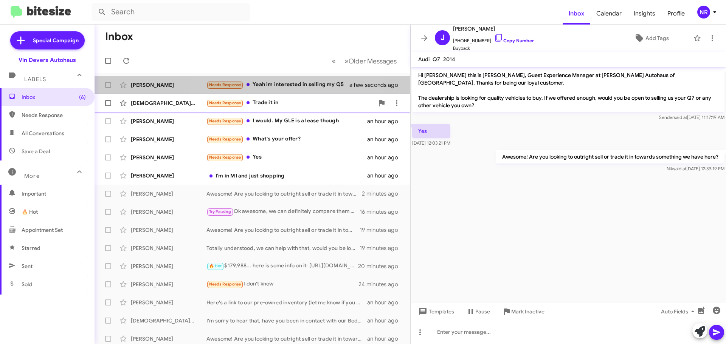
click at [296, 90] on div "[PERSON_NAME] Needs Response Yeah im interested in selling my Q5 a few seconds …" at bounding box center [253, 84] width 304 height 15
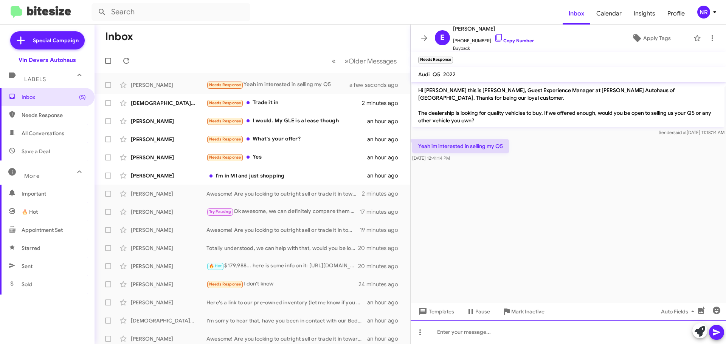
click at [505, 327] on div at bounding box center [568, 332] width 315 height 24
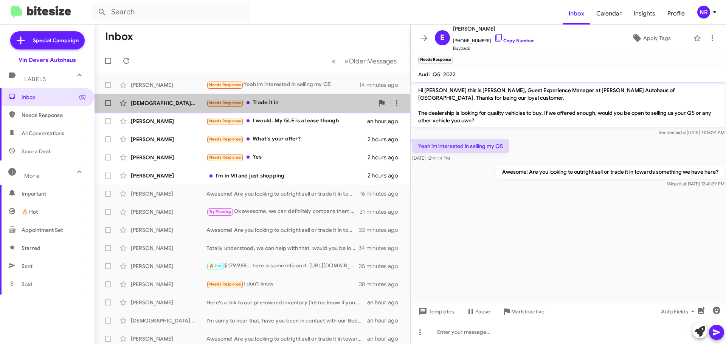
click at [322, 103] on div "Needs Response Trade it in" at bounding box center [289, 103] width 167 height 9
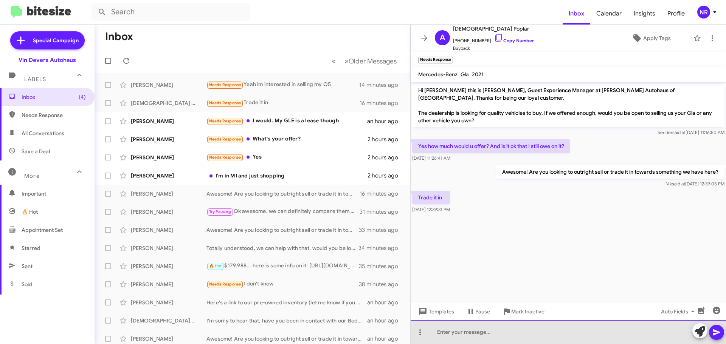
click at [505, 329] on div at bounding box center [568, 332] width 315 height 24
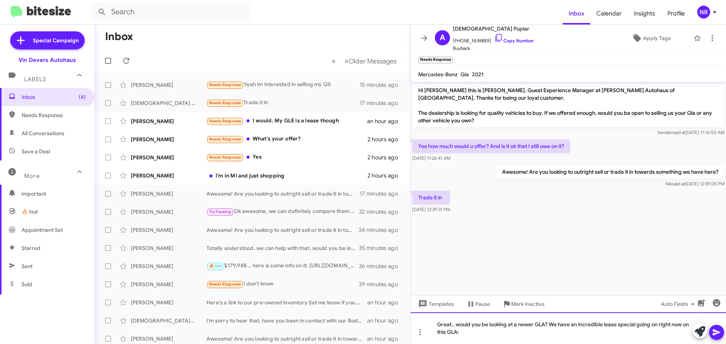
click at [494, 333] on div "Great.. would you be looking at a newer GLA? We have an incredible lease specia…" at bounding box center [568, 329] width 315 height 32
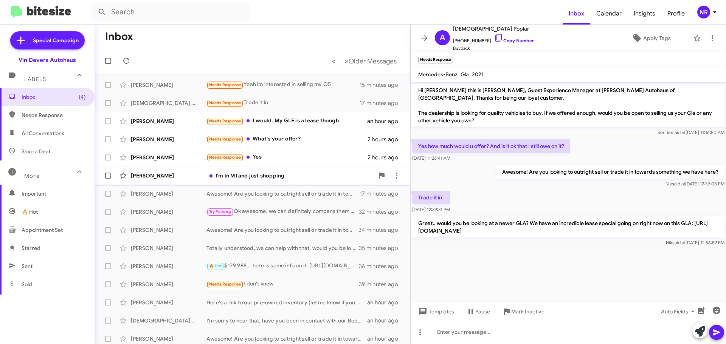
click at [298, 174] on div "I’m in MI and just shopping" at bounding box center [289, 176] width 167 height 8
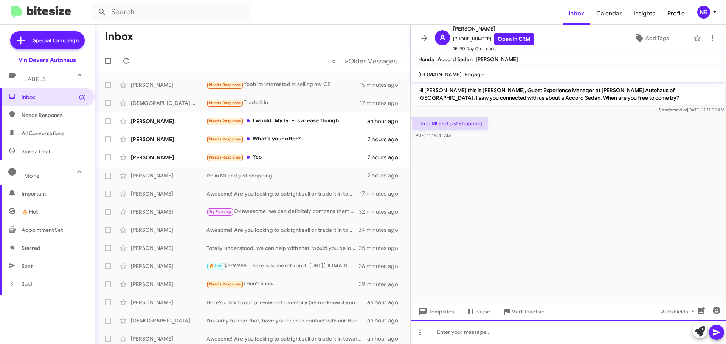
click at [512, 331] on div at bounding box center [568, 332] width 315 height 24
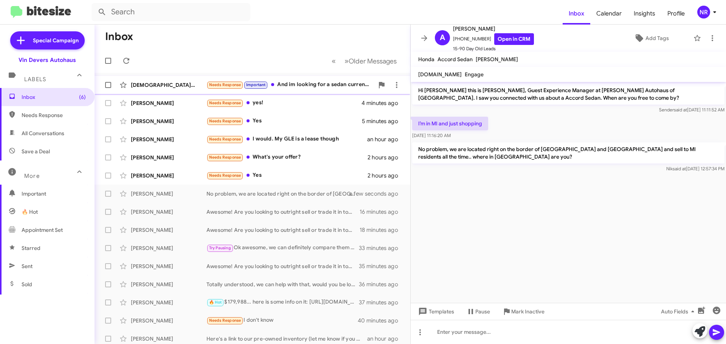
click at [294, 84] on div "Needs Response Important And im looking for a sedan currently" at bounding box center [289, 85] width 167 height 9
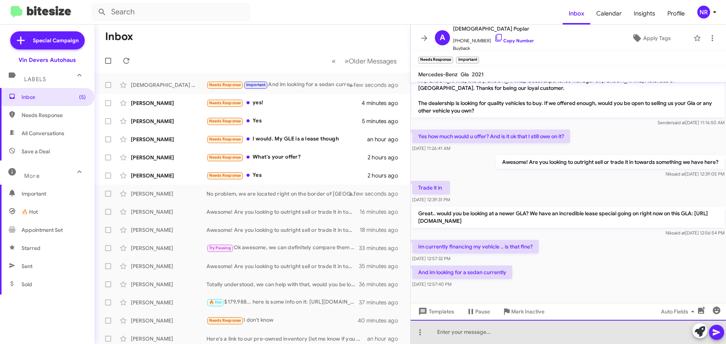
click at [499, 329] on div at bounding box center [568, 332] width 315 height 24
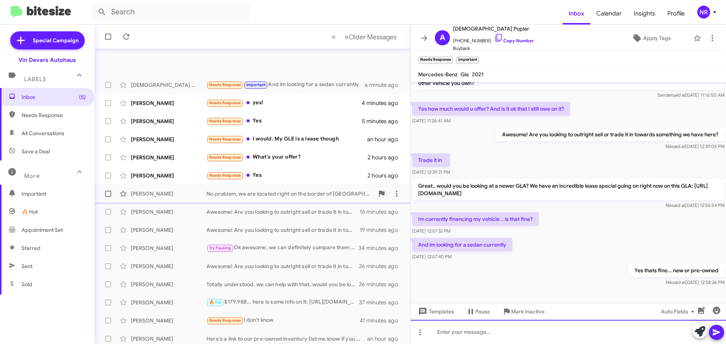
scroll to position [76, 0]
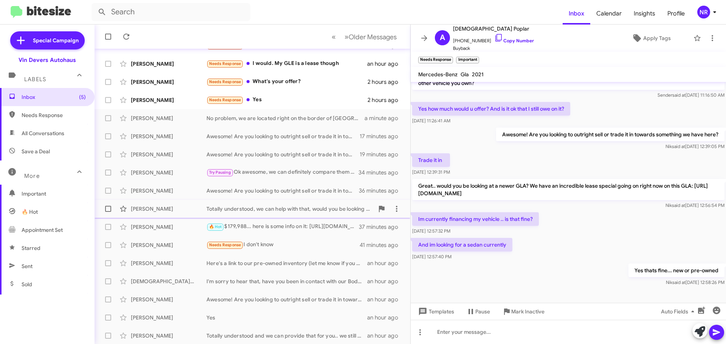
click at [276, 210] on div "Totally understood, we can help with that, would you be looking at new Audi or …" at bounding box center [289, 209] width 167 height 8
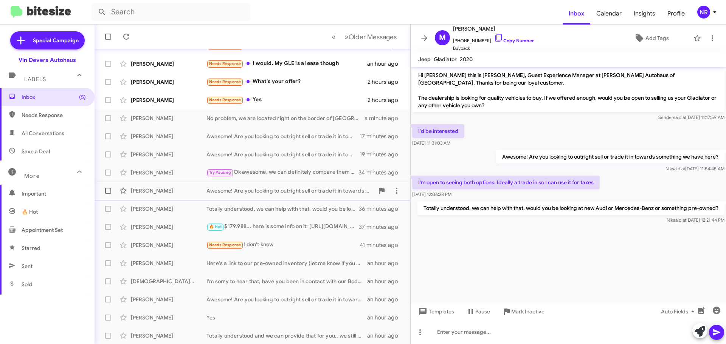
click at [279, 198] on div "[PERSON_NAME] Awesome! Are you looking to outright sell or trade it in towards …" at bounding box center [253, 190] width 304 height 15
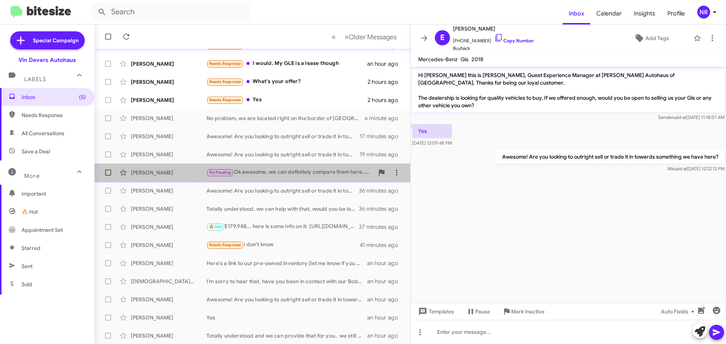
click at [276, 169] on div "Try Pausing Ok awesome, we can definitely compare them here... I would say if y…" at bounding box center [289, 172] width 167 height 9
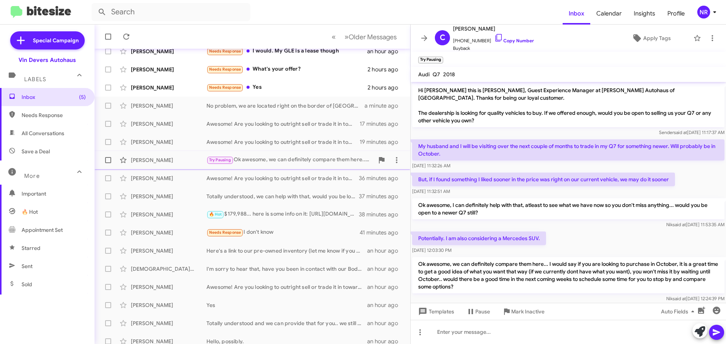
scroll to position [95, 0]
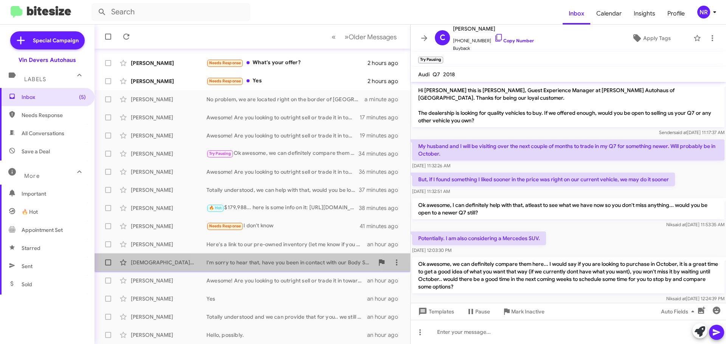
click at [257, 265] on div "I'm sorry to hear that, have you been in contact with our Body Shop? Do you wan…" at bounding box center [289, 263] width 167 height 8
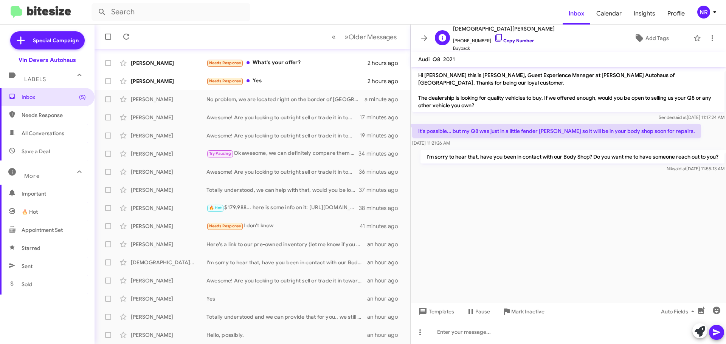
click at [505, 41] on link "Copy Number" at bounding box center [514, 41] width 40 height 6
click at [708, 40] on icon at bounding box center [712, 38] width 9 height 9
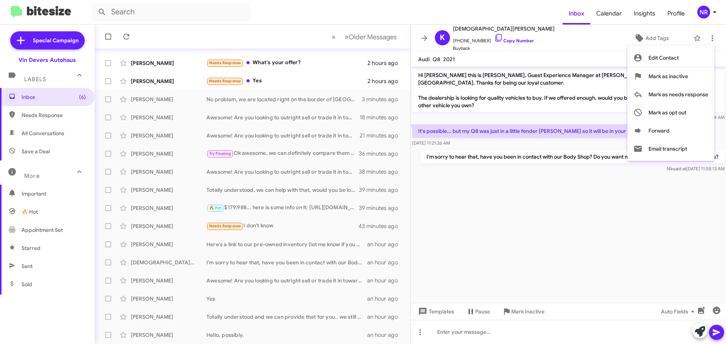
click at [564, 210] on div at bounding box center [363, 172] width 726 height 344
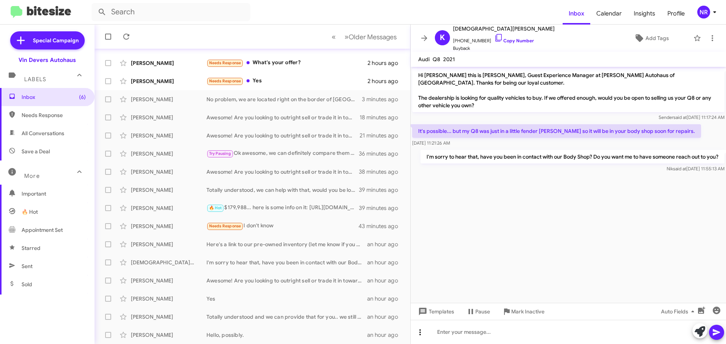
click at [419, 333] on icon at bounding box center [419, 332] width 9 height 9
click at [433, 315] on button "note" at bounding box center [435, 313] width 47 height 18
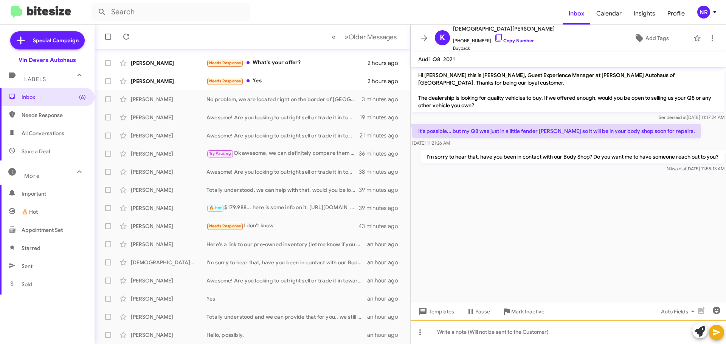
click at [491, 336] on div at bounding box center [568, 332] width 315 height 24
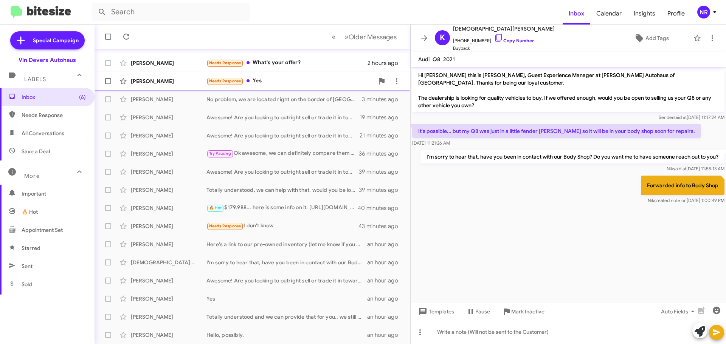
click at [296, 76] on div "[PERSON_NAME] Her Needs Response Yes 2 hours ago" at bounding box center [253, 81] width 304 height 15
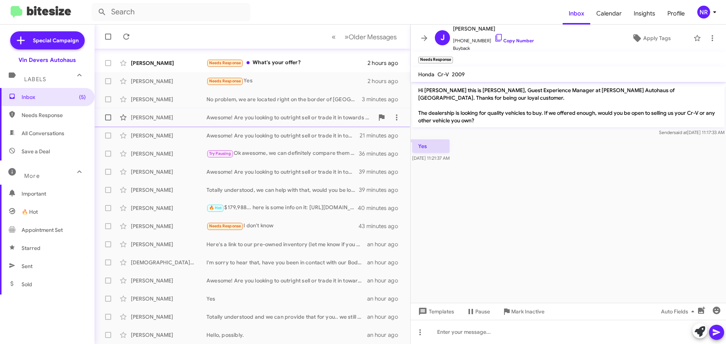
click at [262, 116] on div "Awesome! Are you looking to outright sell or trade it in towards something we h…" at bounding box center [289, 118] width 167 height 8
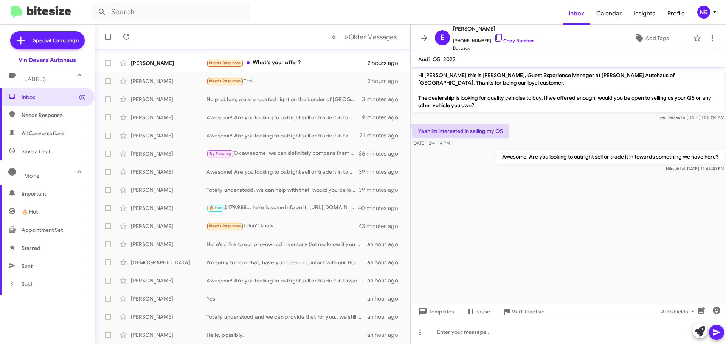
click at [555, 155] on p "Awesome! Are you looking to outright sell or trade it in towards something we h…" at bounding box center [610, 157] width 228 height 14
copy p "Awesome! Are you looking to outright sell or trade it in towards something we h…"
click at [274, 76] on div "[PERSON_NAME] Her Needs Response Yes 2 hours ago" at bounding box center [253, 81] width 304 height 15
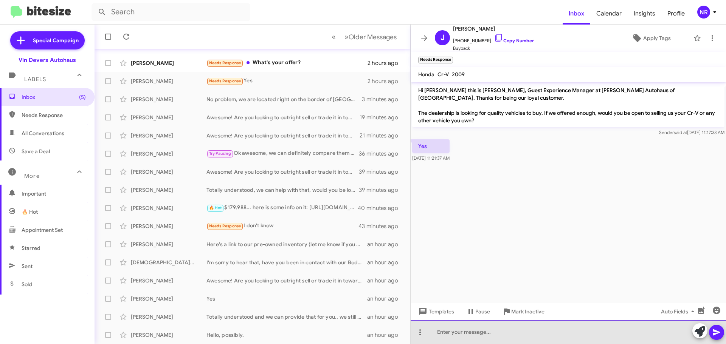
click at [489, 332] on div at bounding box center [568, 332] width 315 height 24
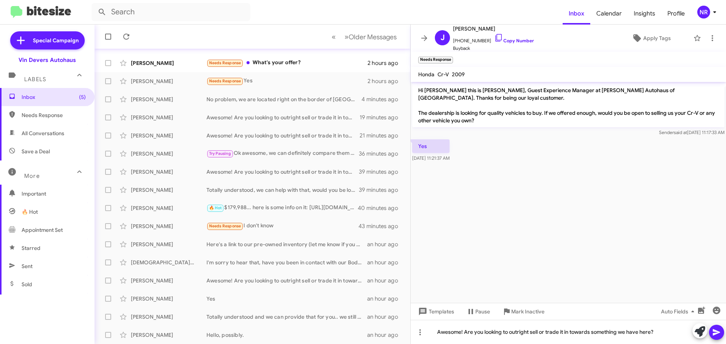
click at [717, 333] on icon at bounding box center [716, 332] width 9 height 9
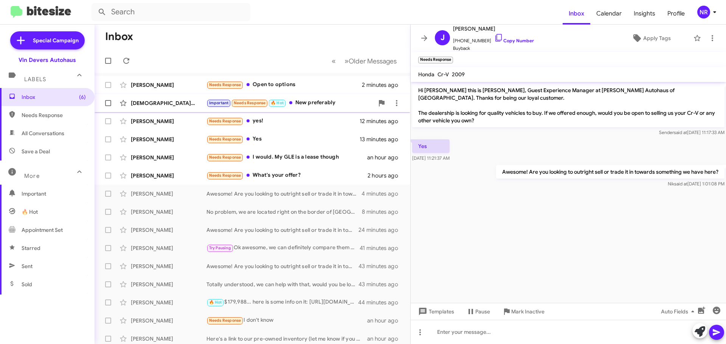
click at [325, 101] on div "Important Needs Response 🔥 Hot New preferably" at bounding box center [289, 103] width 167 height 9
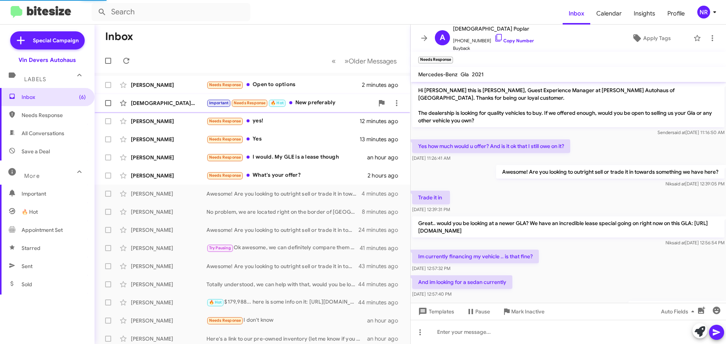
scroll to position [73, 0]
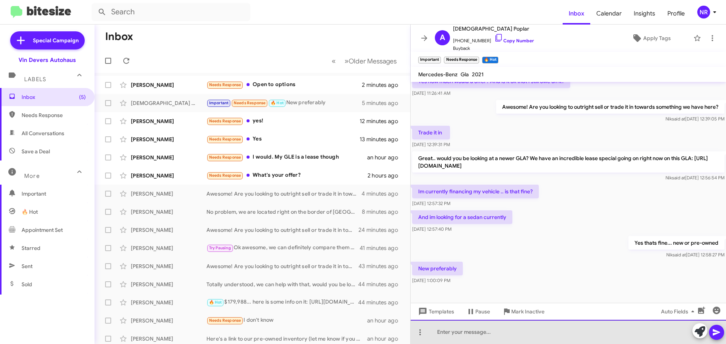
click at [497, 334] on div at bounding box center [568, 332] width 315 height 24
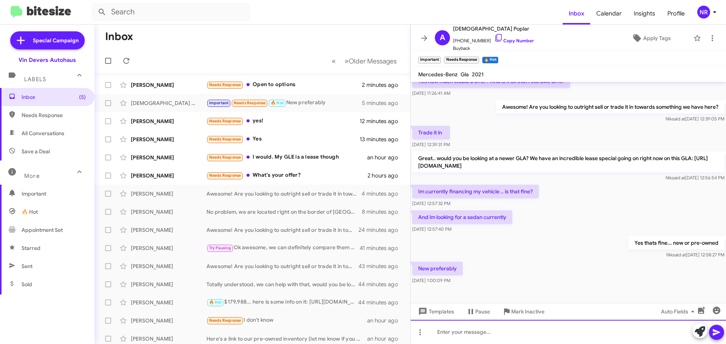
click at [534, 329] on div at bounding box center [568, 332] width 315 height 24
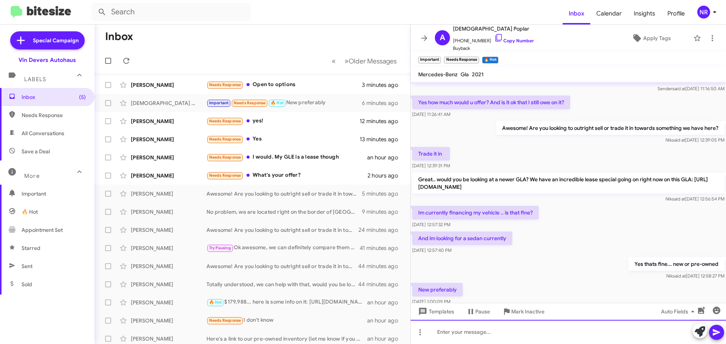
scroll to position [108, 0]
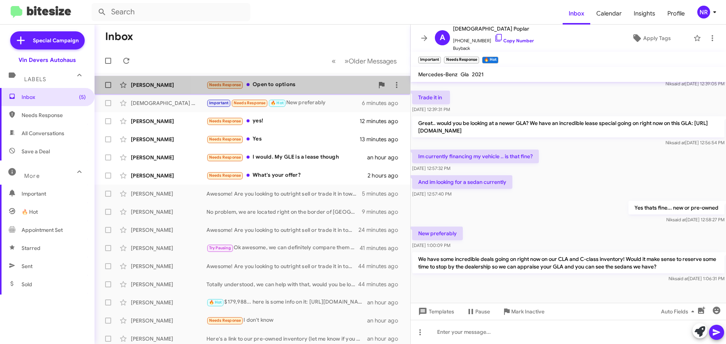
click at [311, 89] on div "Needs Response Open to options" at bounding box center [289, 85] width 167 height 9
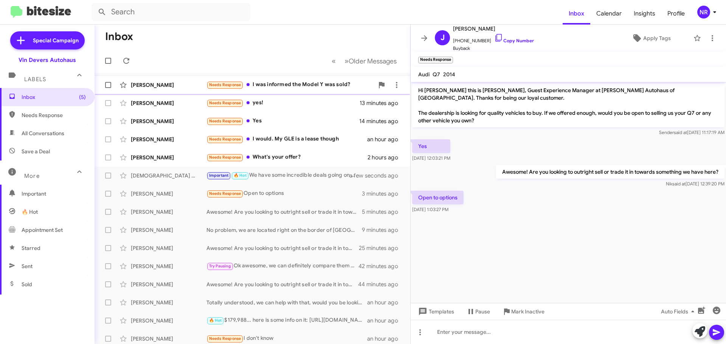
click at [301, 87] on div "Needs Response I was informed the Model Y was sold?" at bounding box center [289, 85] width 167 height 9
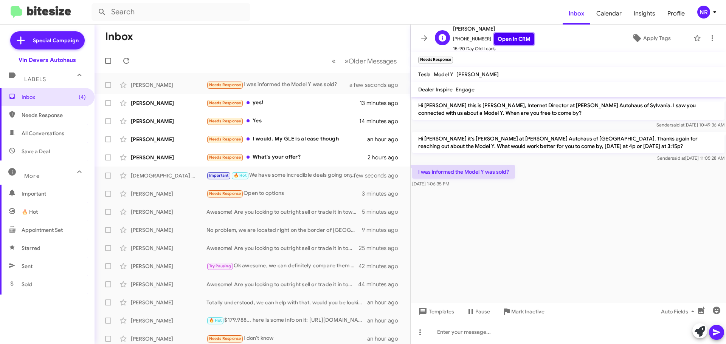
click at [509, 40] on link "Open in CRM" at bounding box center [514, 39] width 40 height 12
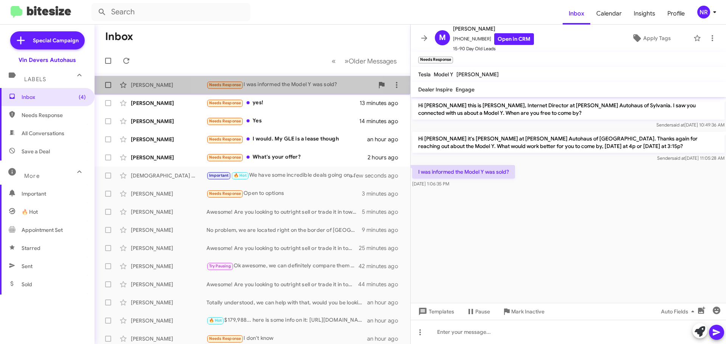
click at [282, 90] on div "[PERSON_NAME] Needs Response I was informed the Model Y was sold? a few seconds…" at bounding box center [253, 84] width 304 height 15
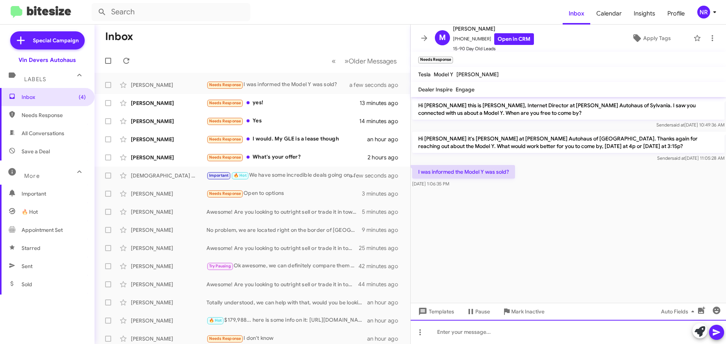
click at [508, 333] on div at bounding box center [568, 332] width 315 height 24
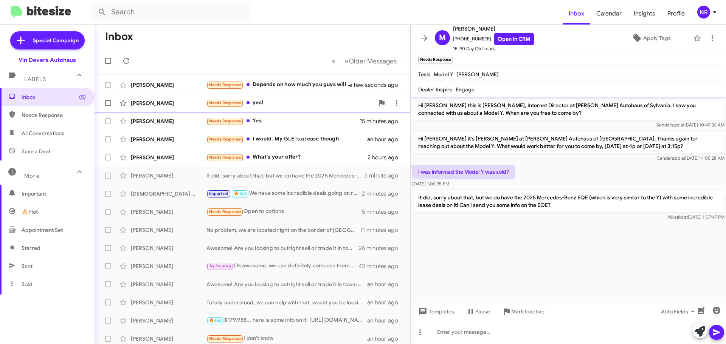
click at [294, 101] on div "Needs Response yes!" at bounding box center [289, 103] width 167 height 9
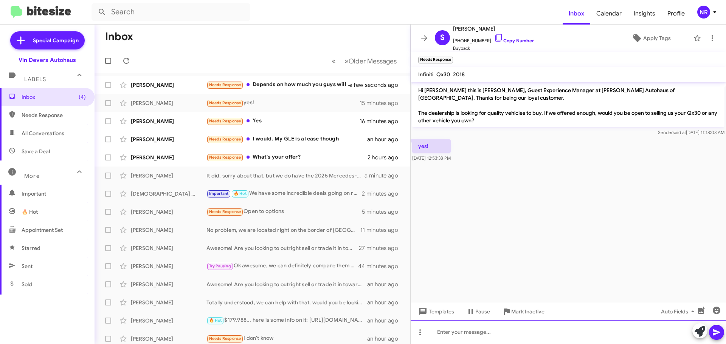
click at [508, 327] on div at bounding box center [568, 332] width 315 height 24
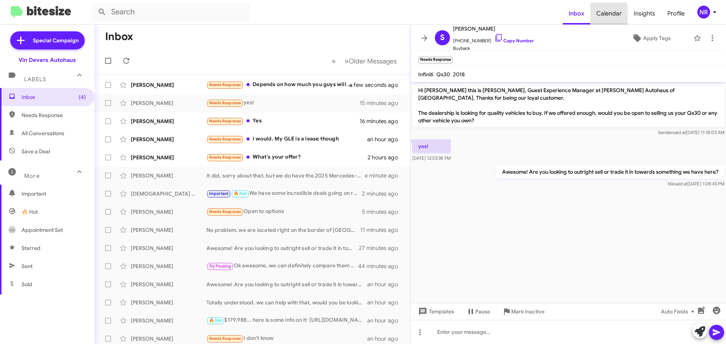
click at [602, 14] on span "Calendar" at bounding box center [608, 14] width 37 height 22
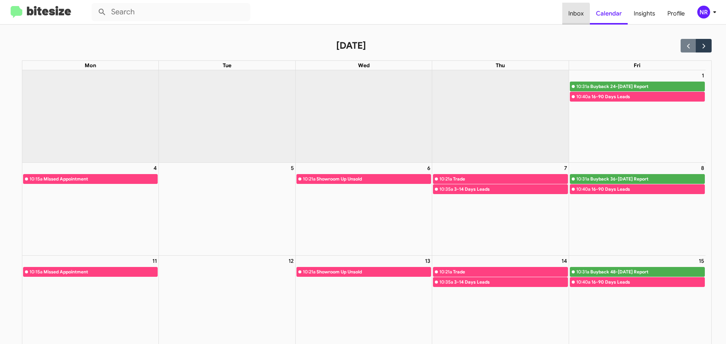
click at [571, 15] on span "Inbox" at bounding box center [576, 14] width 28 height 22
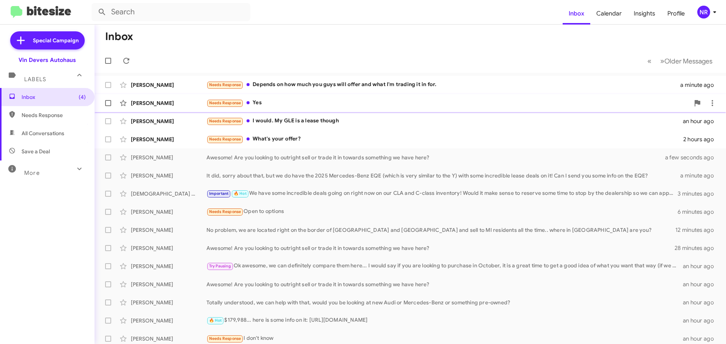
click at [293, 100] on div "Needs Response Yes" at bounding box center [447, 103] width 483 height 9
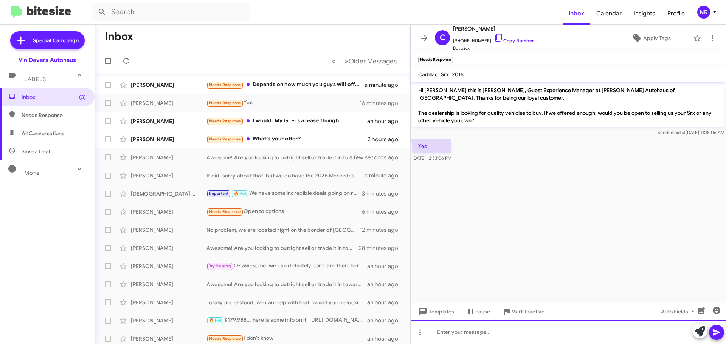
click at [452, 330] on div at bounding box center [568, 332] width 315 height 24
paste div
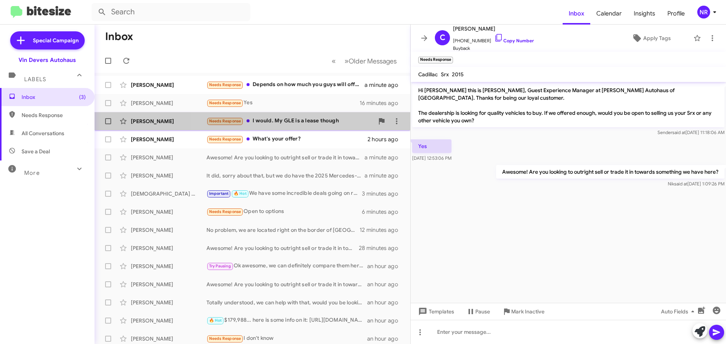
click at [317, 121] on div "Needs Response I would. My GLE is a lease though" at bounding box center [289, 121] width 167 height 9
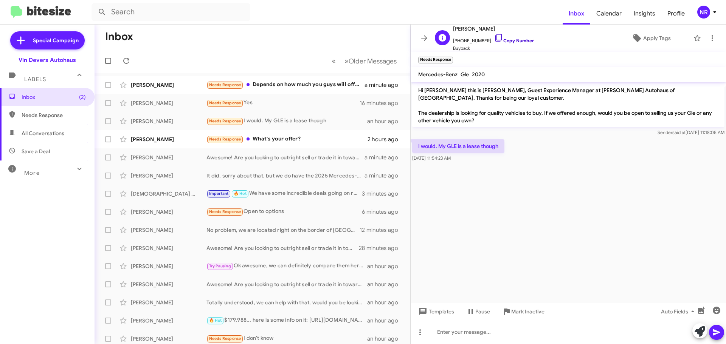
click at [495, 37] on icon at bounding box center [498, 38] width 6 height 8
click at [610, 15] on span "Calendar" at bounding box center [608, 14] width 37 height 22
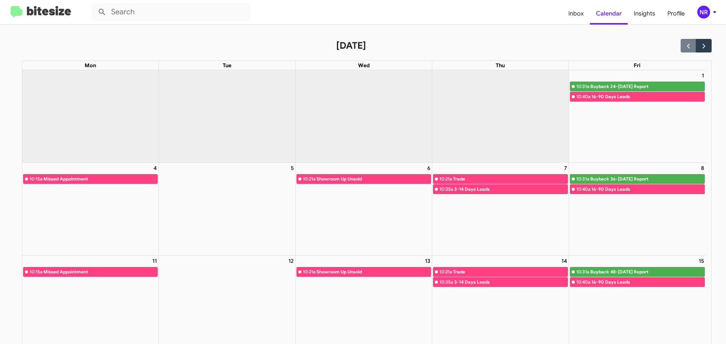
click at [263, 19] on form at bounding box center [326, 12] width 471 height 18
click at [261, 34] on full-calendar "[DATE] Mon Tue Wed Thu Fri 1 10:31a Buyback 24-[DATE] Report 10:40a 16-90 Days …" at bounding box center [355, 296] width 711 height 542
click at [577, 18] on span "Inbox" at bounding box center [576, 14] width 28 height 22
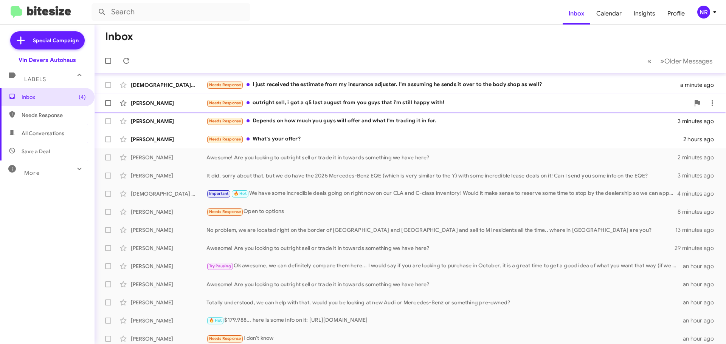
scroll to position [95, 0]
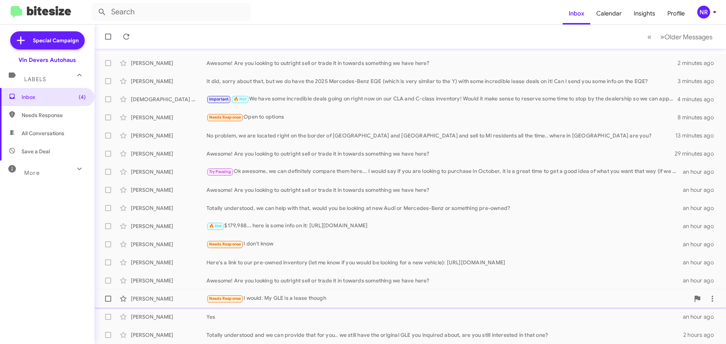
click at [379, 301] on div "Needs Response I would. My GLE is a lease though" at bounding box center [447, 298] width 483 height 9
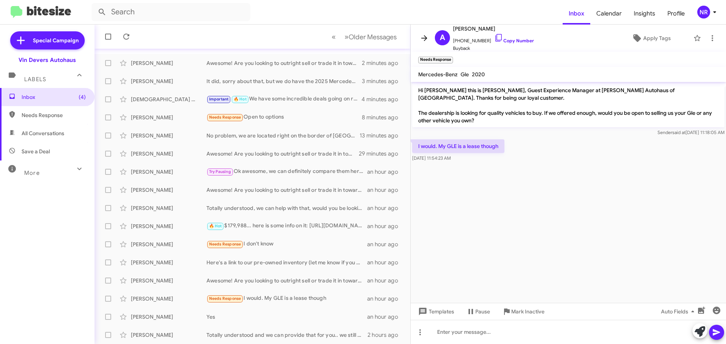
click at [422, 39] on icon at bounding box center [424, 38] width 9 height 9
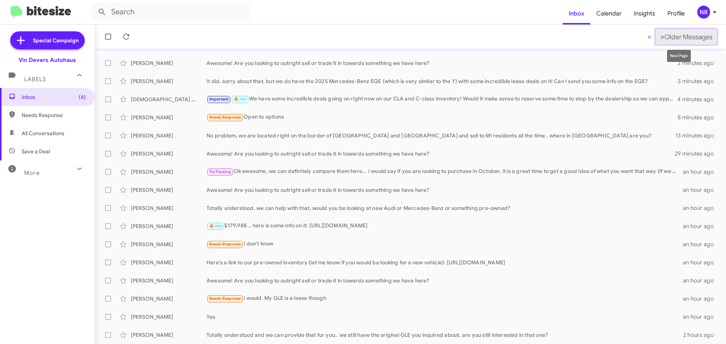
click at [660, 39] on span "»" at bounding box center [662, 36] width 4 height 9
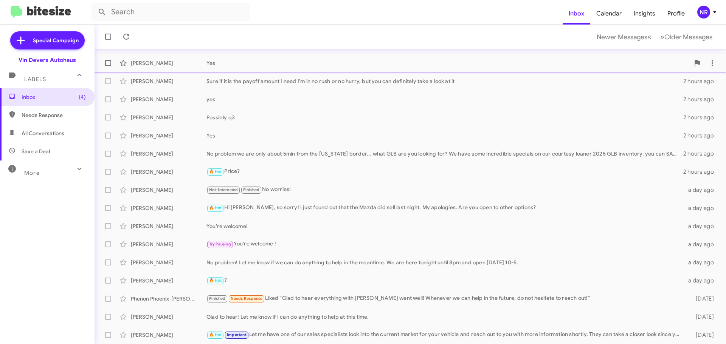
click at [389, 67] on div "[PERSON_NAME] Yes 2 hours ago" at bounding box center [410, 63] width 619 height 15
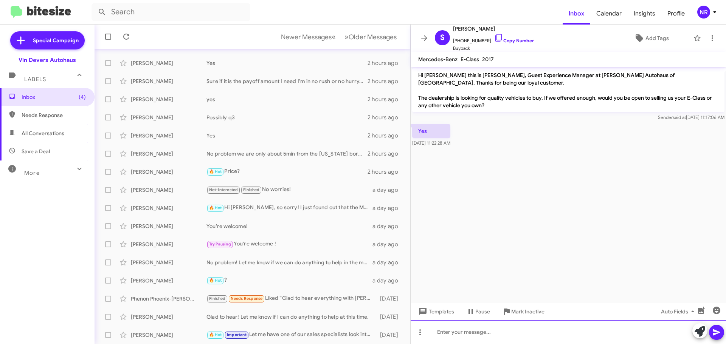
click at [486, 328] on div at bounding box center [568, 332] width 315 height 24
paste div
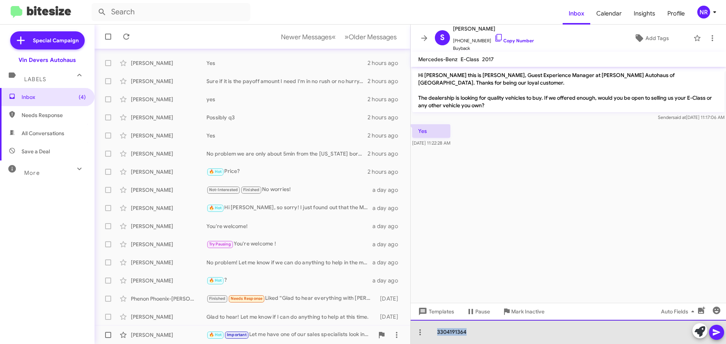
drag, startPoint x: 473, startPoint y: 331, endPoint x: 356, endPoint y: 335, distance: 116.5
click at [356, 335] on div "Inbox Newer Messages « Previous » Next Older Messages [PERSON_NAME] Hello, poss…" at bounding box center [410, 185] width 631 height 320
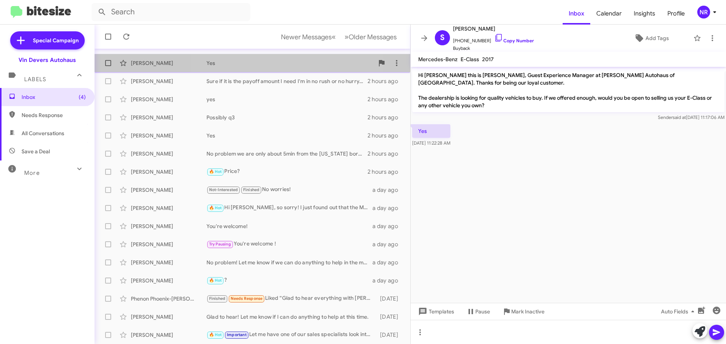
click at [264, 66] on div "Yes" at bounding box center [289, 63] width 167 height 8
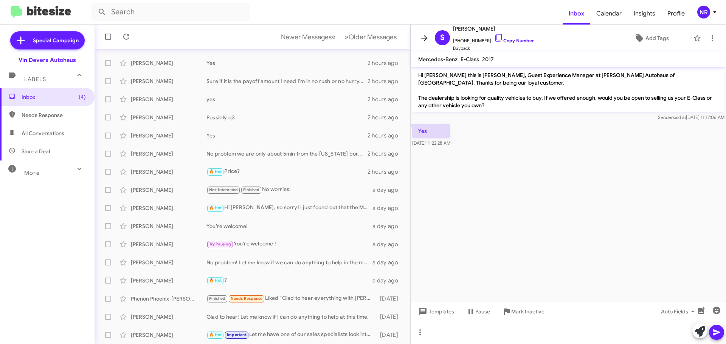
click at [425, 42] on icon at bounding box center [424, 38] width 9 height 9
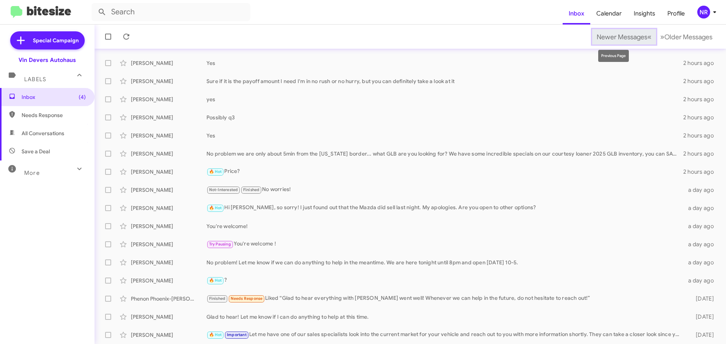
click at [647, 39] on span "«" at bounding box center [649, 36] width 4 height 9
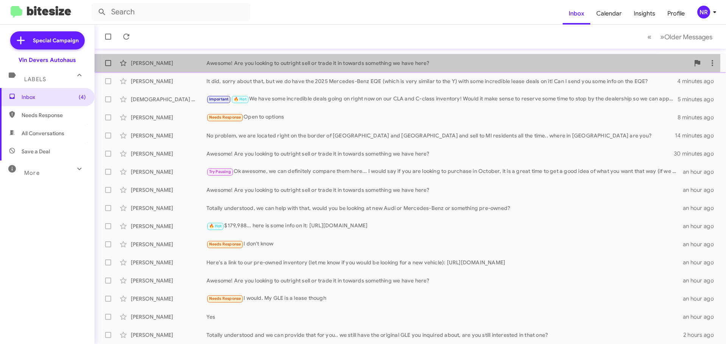
click at [353, 62] on div "Awesome! Are you looking to outright sell or trade it in towards something we h…" at bounding box center [447, 63] width 483 height 8
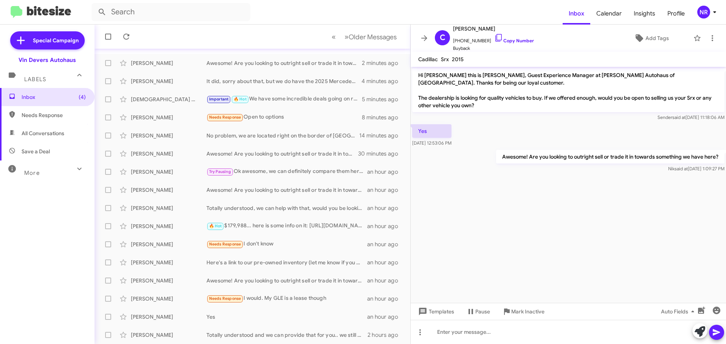
click at [588, 158] on p "Awesome! Are you looking to outright sell or trade it in towards something we h…" at bounding box center [610, 157] width 228 height 14
copy p "Awesome! Are you looking to outright sell or trade it in towards something we h…"
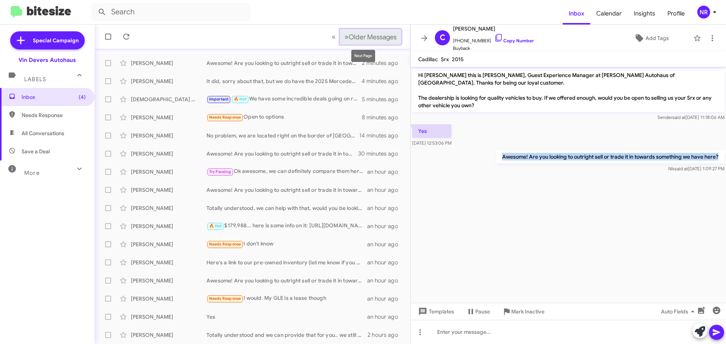
click at [344, 38] on span "»" at bounding box center [346, 36] width 4 height 9
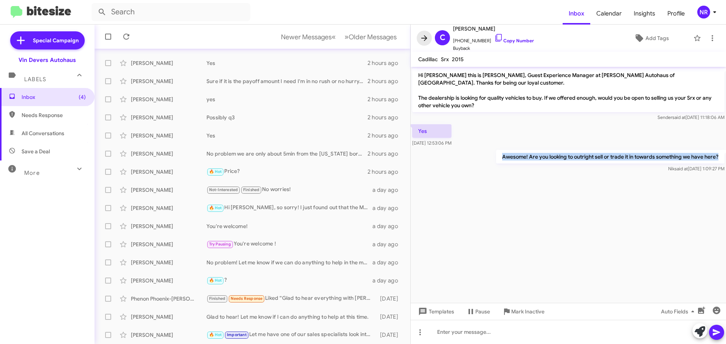
click at [421, 35] on icon at bounding box center [424, 38] width 9 height 9
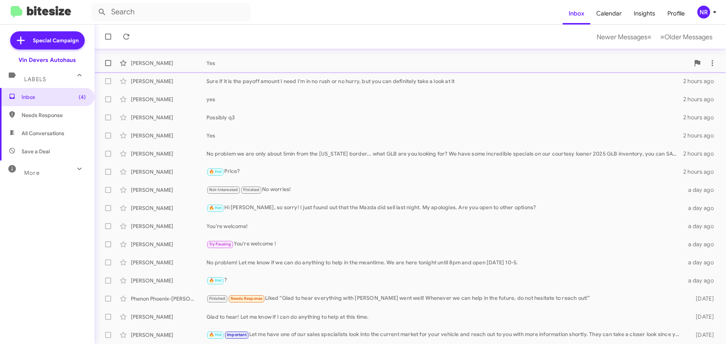
click at [359, 64] on div "Yes" at bounding box center [447, 63] width 483 height 8
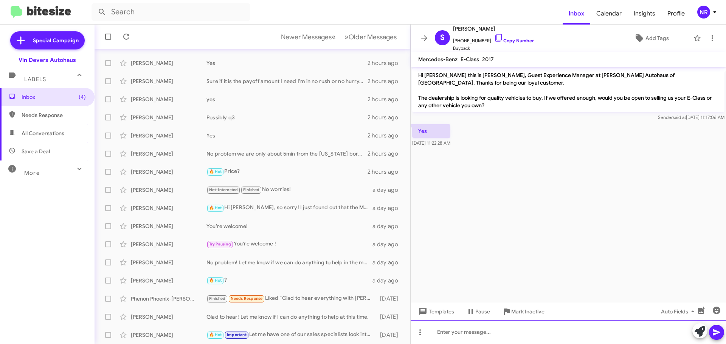
click at [508, 332] on div at bounding box center [568, 332] width 315 height 24
paste div
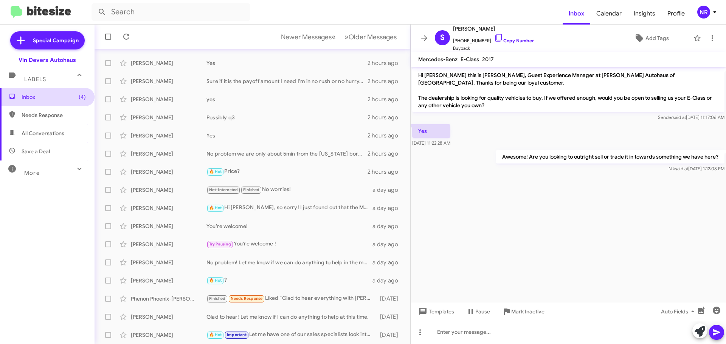
click at [33, 99] on span "Inbox (4)" at bounding box center [54, 97] width 64 height 8
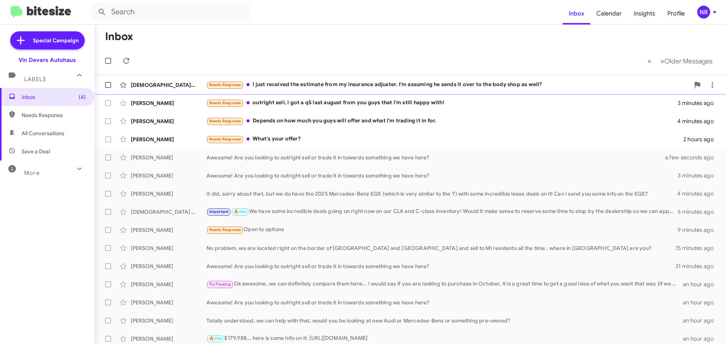
click at [431, 90] on div "[DEMOGRAPHIC_DATA][PERSON_NAME] Needs Response I just received the estimate fro…" at bounding box center [410, 84] width 619 height 15
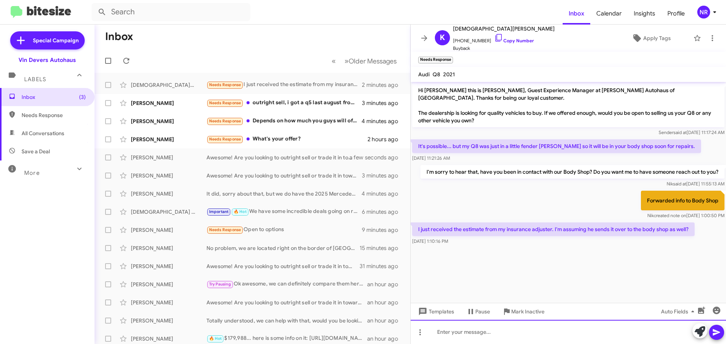
click at [533, 327] on div at bounding box center [568, 332] width 315 height 24
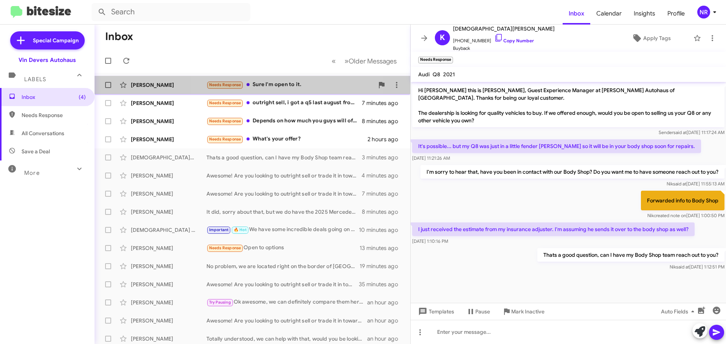
click at [289, 84] on div "Needs Response Sure I'm open to it." at bounding box center [289, 85] width 167 height 9
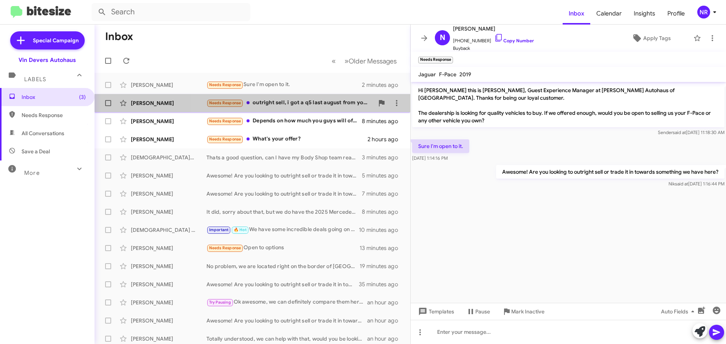
click at [310, 104] on div "Needs Response outright sell, i got a q5 last august from you guys that i'm sti…" at bounding box center [289, 103] width 167 height 9
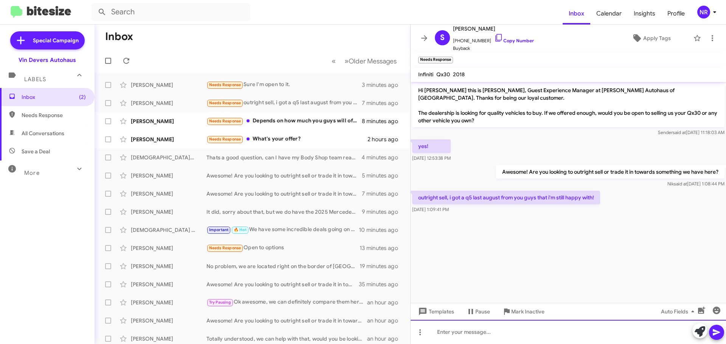
click at [494, 328] on div at bounding box center [568, 332] width 315 height 24
